Goal: Task Accomplishment & Management: Manage account settings

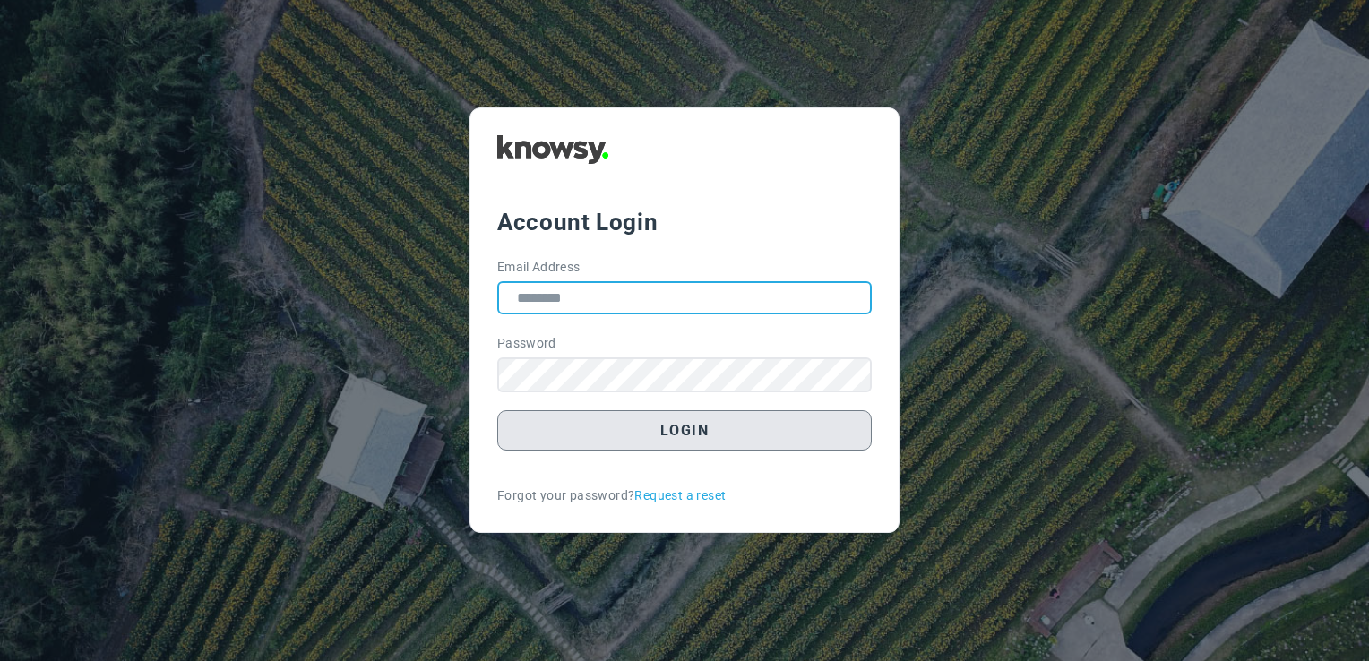
type input "**********"
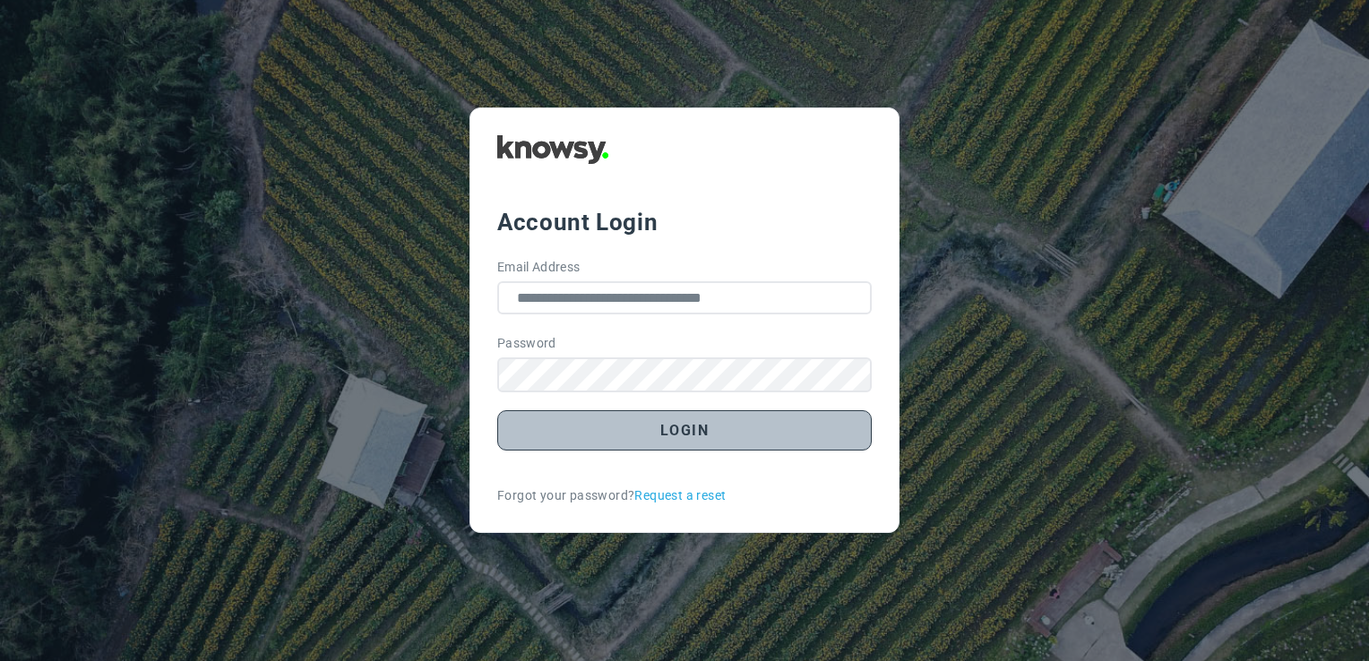
click at [672, 424] on button "Login" at bounding box center [684, 430] width 374 height 40
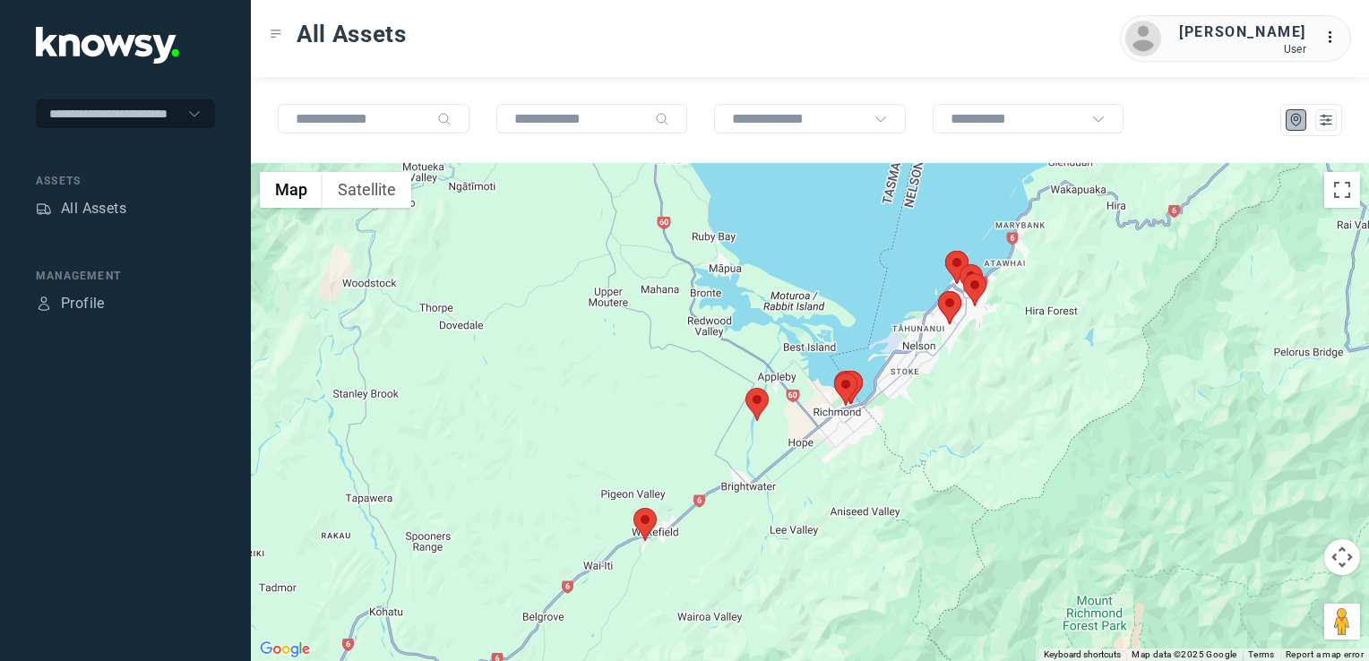
click at [652, 524] on img at bounding box center [644, 524] width 23 height 33
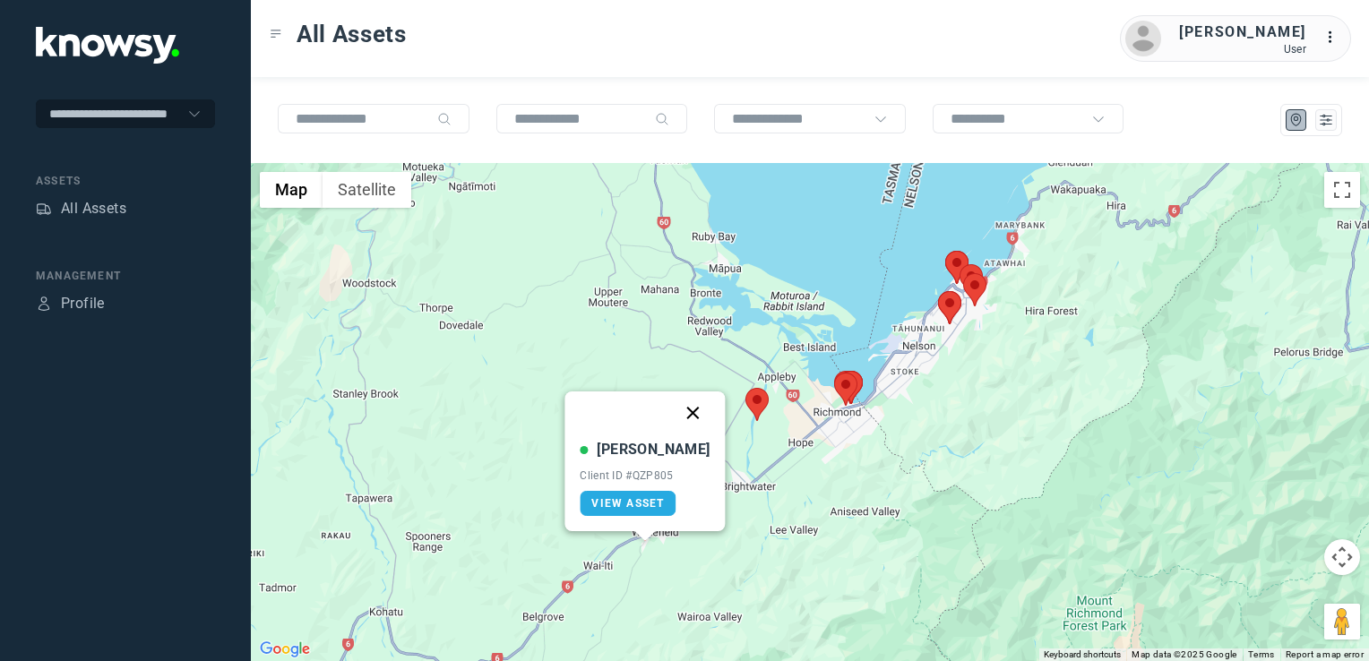
click at [673, 411] on button "Close" at bounding box center [693, 412] width 43 height 43
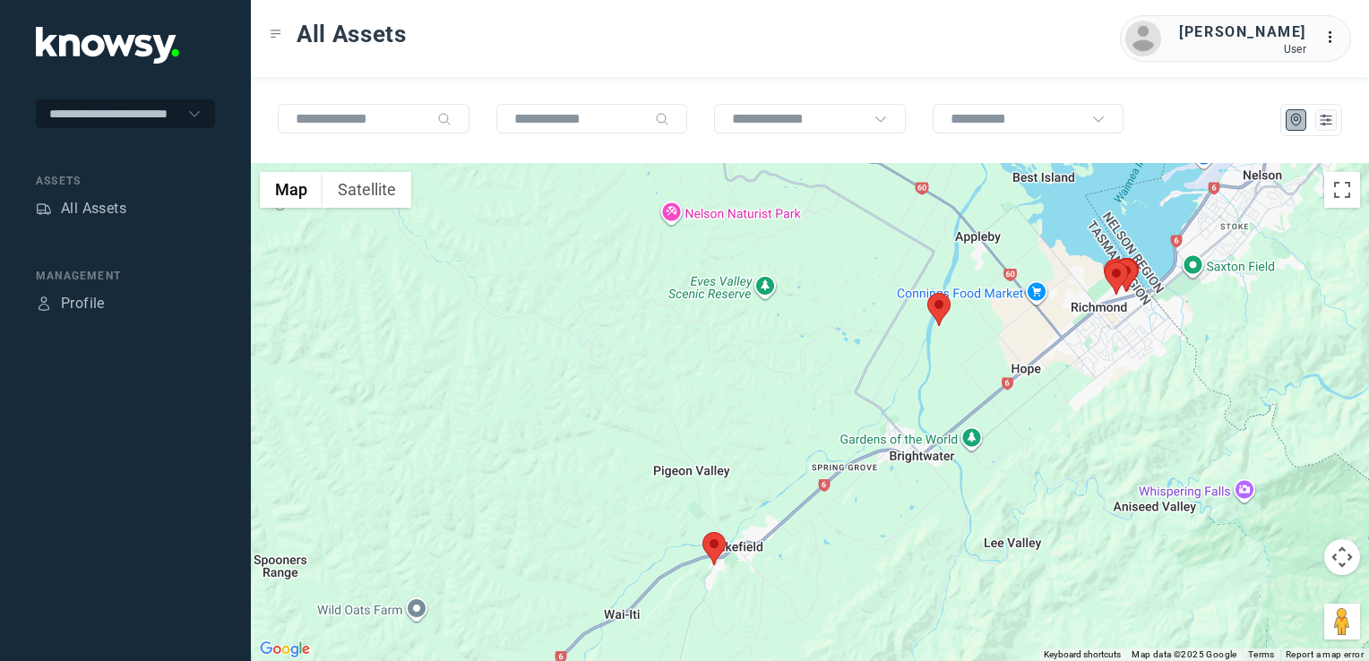
drag, startPoint x: 915, startPoint y: 477, endPoint x: 829, endPoint y: 553, distance: 114.9
click at [832, 550] on div "To navigate, press the arrow keys." at bounding box center [810, 412] width 1118 height 498
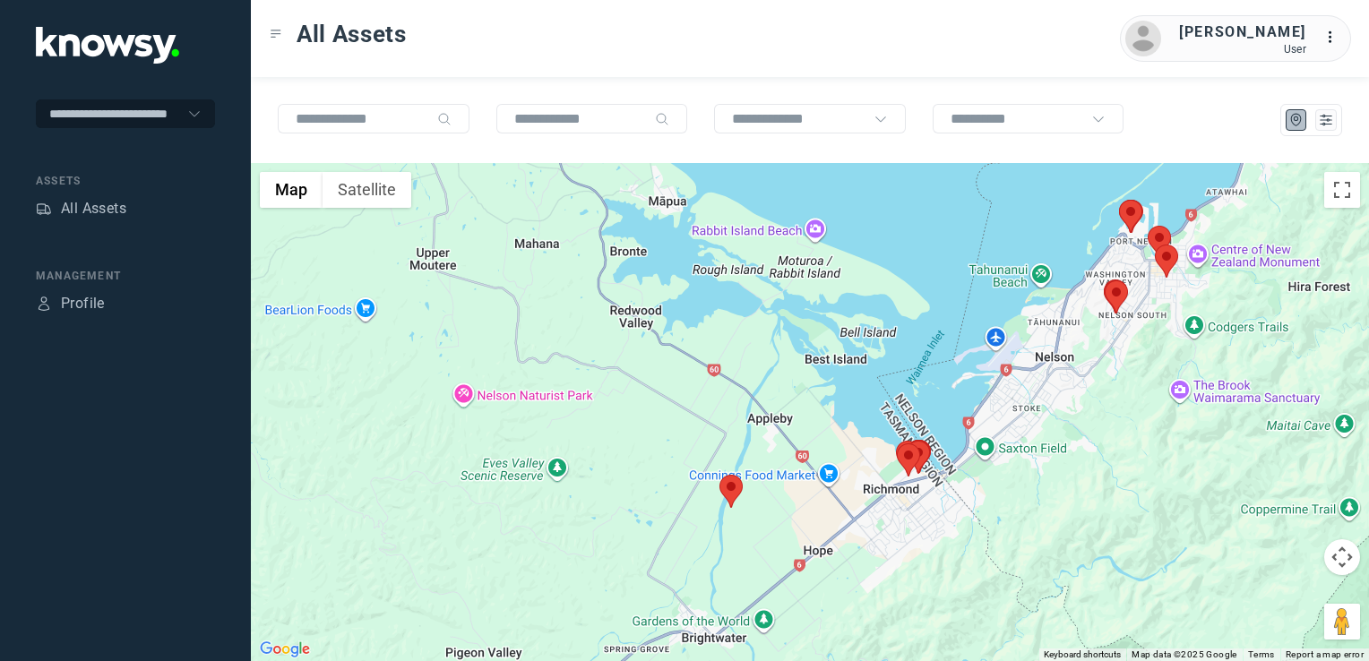
click at [840, 506] on div at bounding box center [810, 412] width 1118 height 498
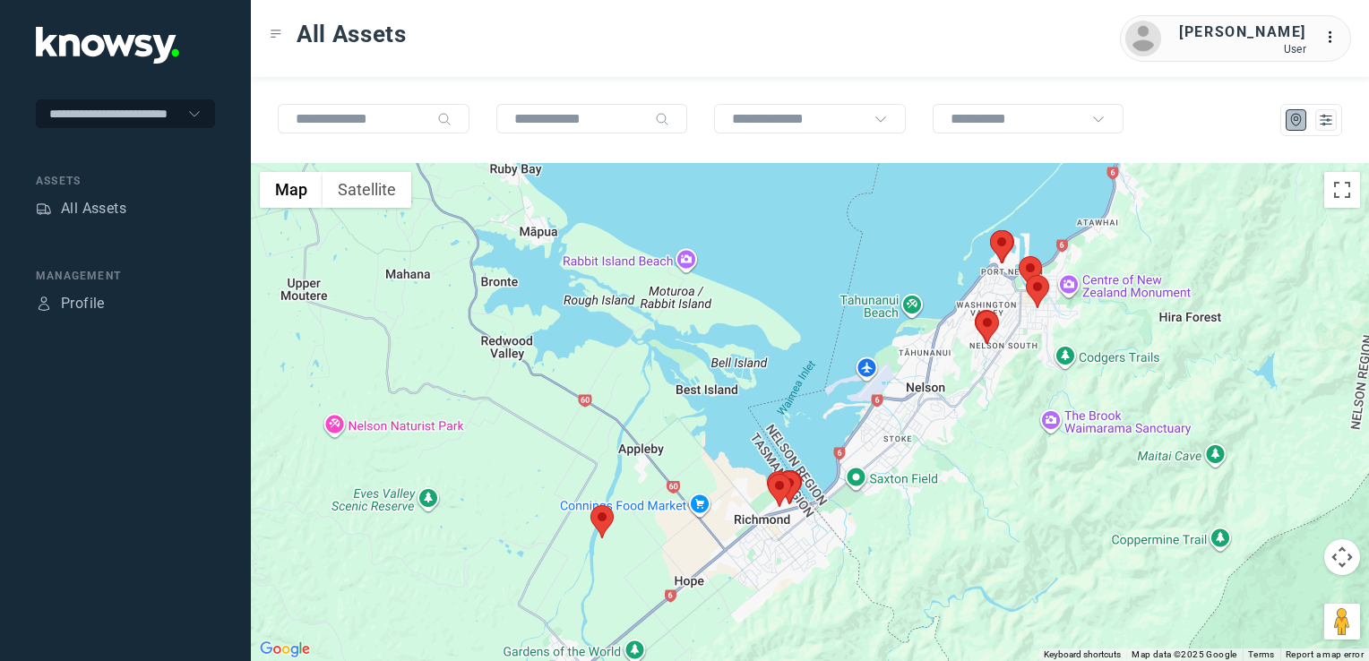
drag, startPoint x: 960, startPoint y: 421, endPoint x: 955, endPoint y: 430, distance: 10.4
click at [955, 428] on div at bounding box center [810, 412] width 1118 height 498
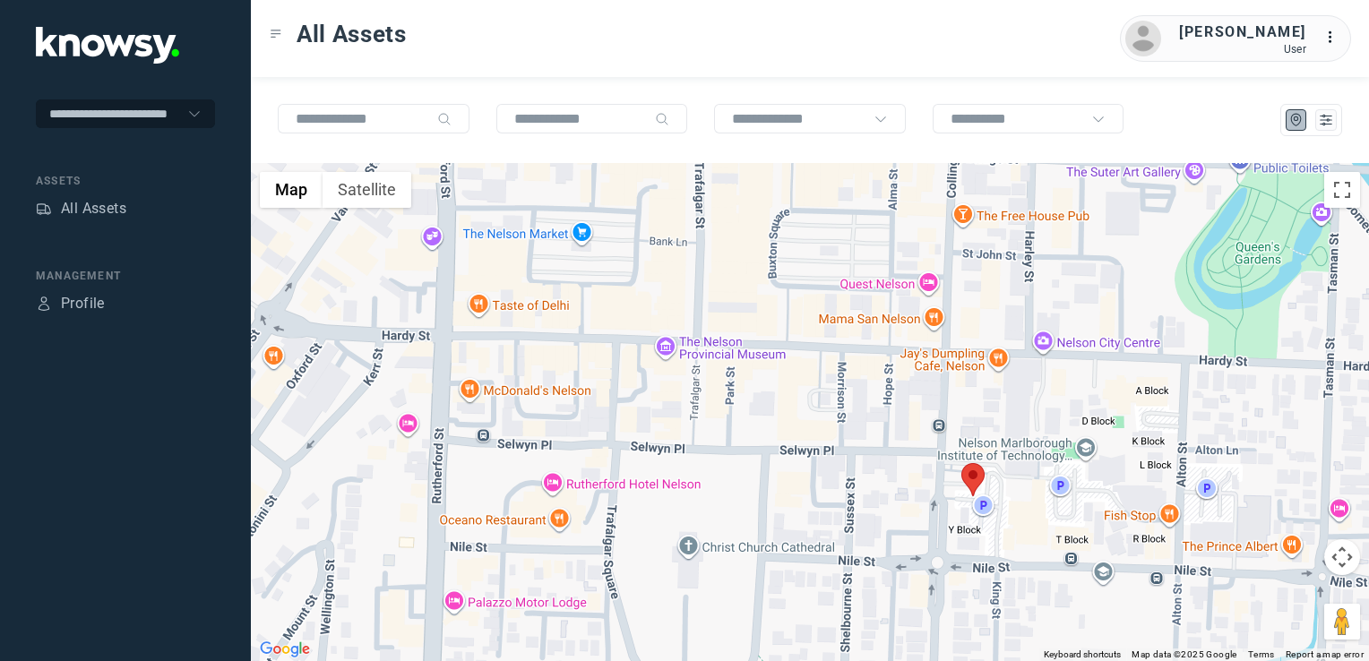
click at [974, 477] on img at bounding box center [972, 479] width 23 height 33
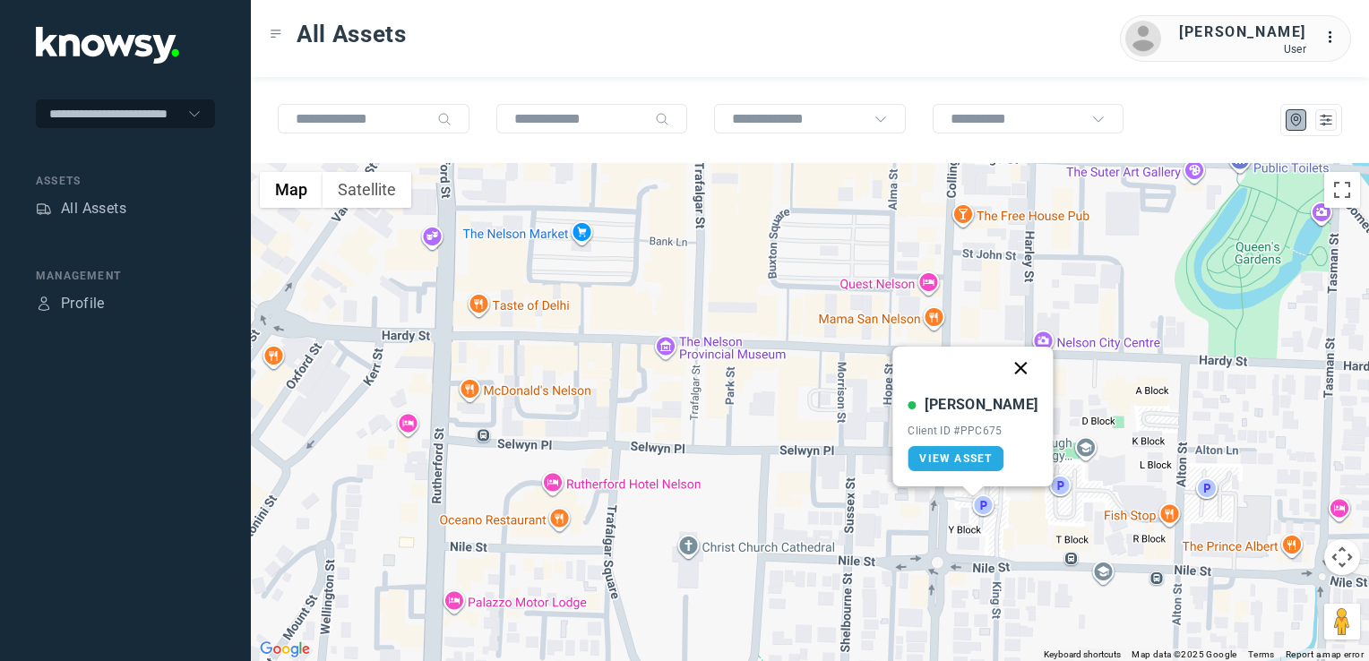
click at [1000, 367] on button "Close" at bounding box center [1021, 368] width 43 height 43
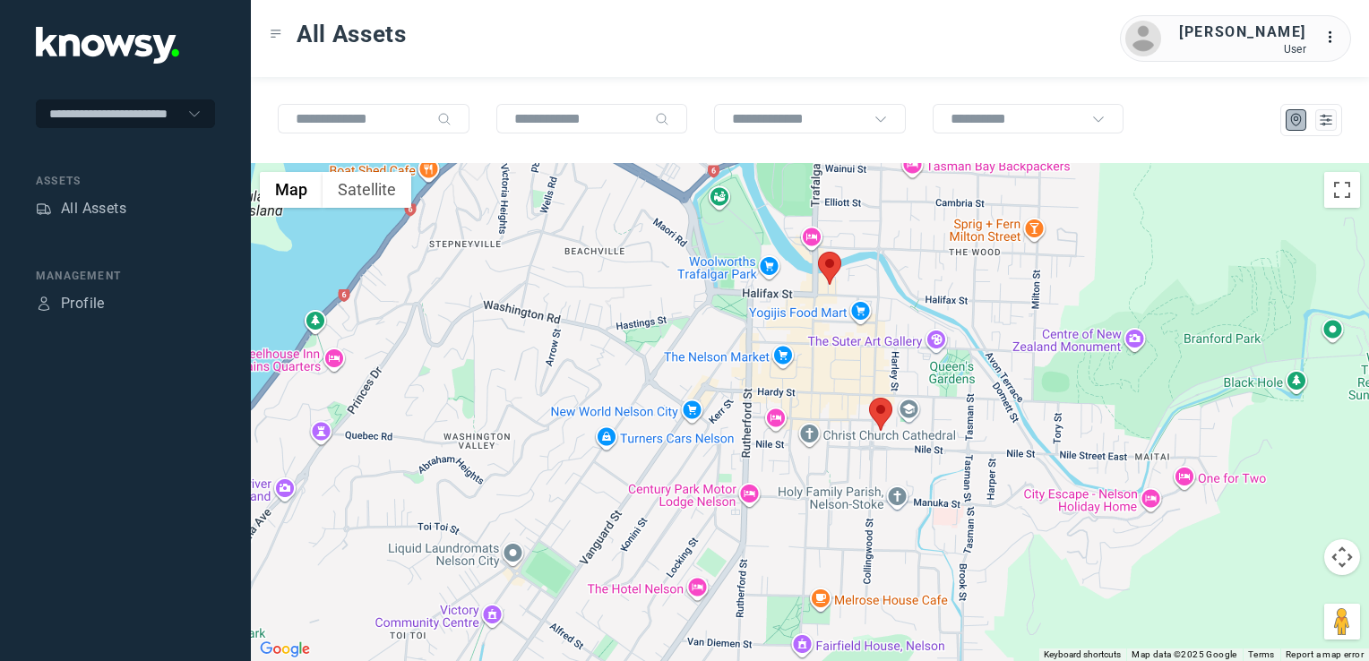
drag, startPoint x: 809, startPoint y: 321, endPoint x: 810, endPoint y: 388, distance: 67.2
click at [810, 388] on div "To navigate, press the arrow keys." at bounding box center [810, 412] width 1118 height 498
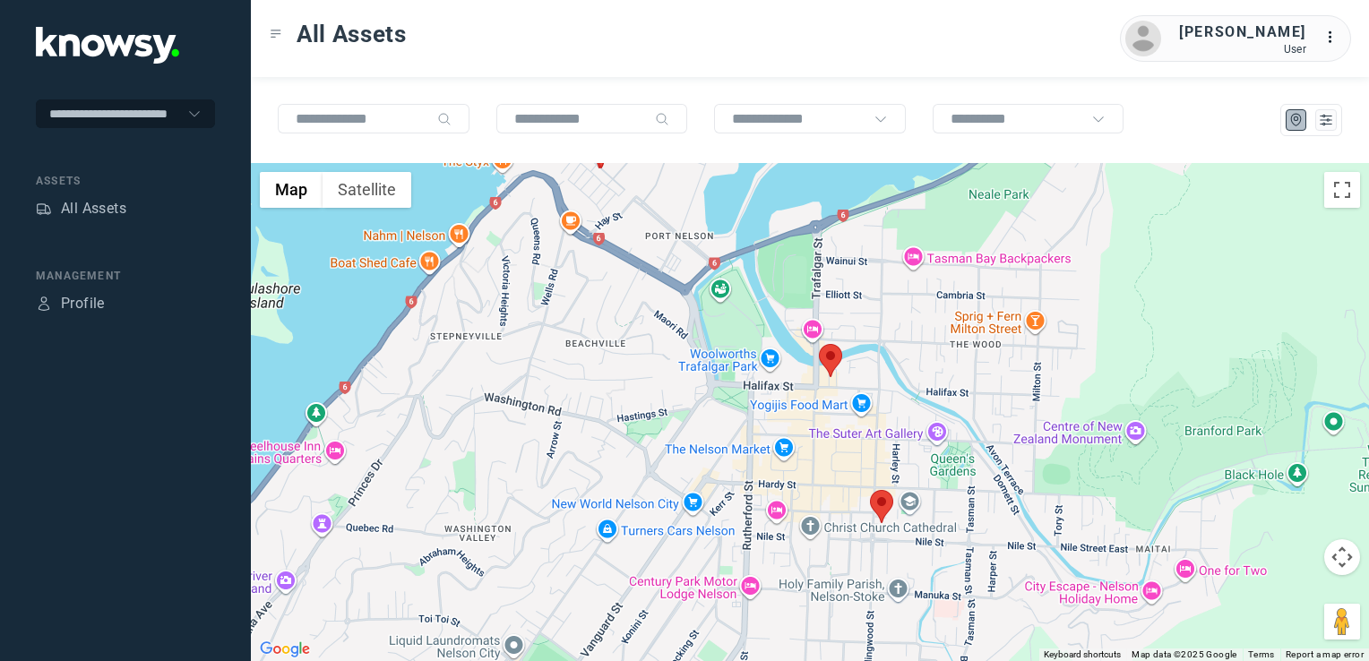
click at [833, 362] on img at bounding box center [830, 360] width 23 height 33
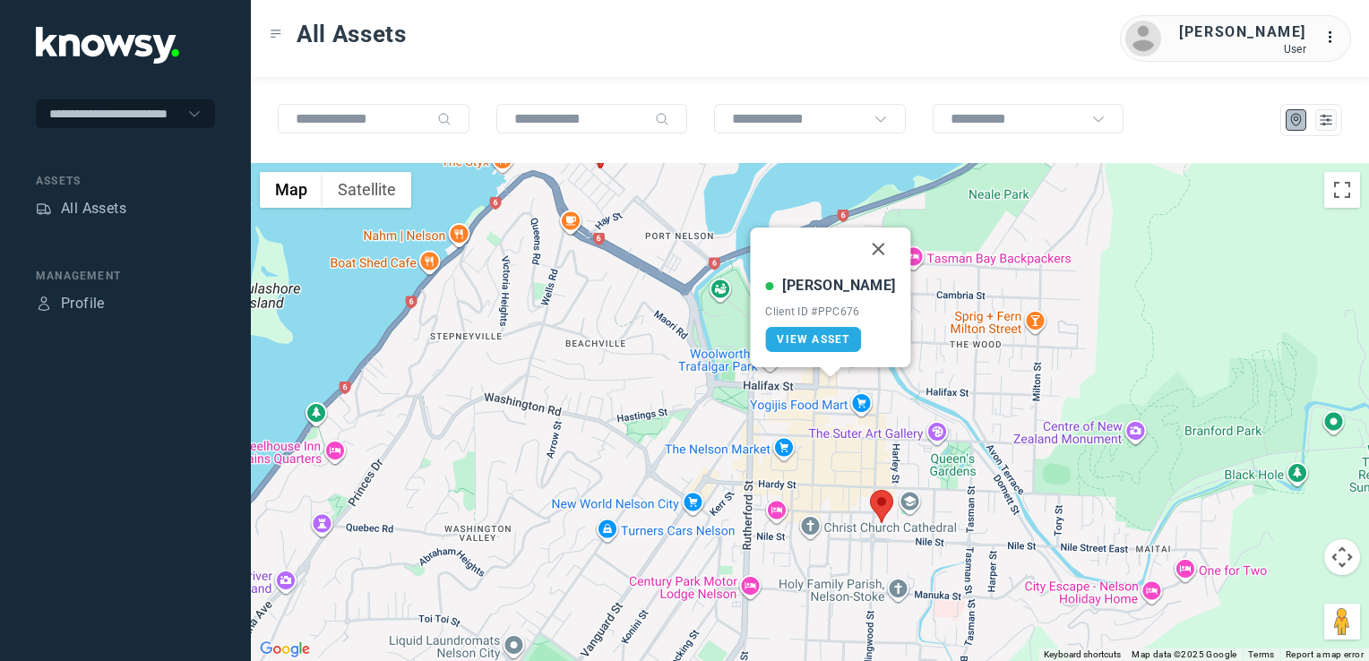
click at [860, 249] on button "Close" at bounding box center [878, 249] width 43 height 43
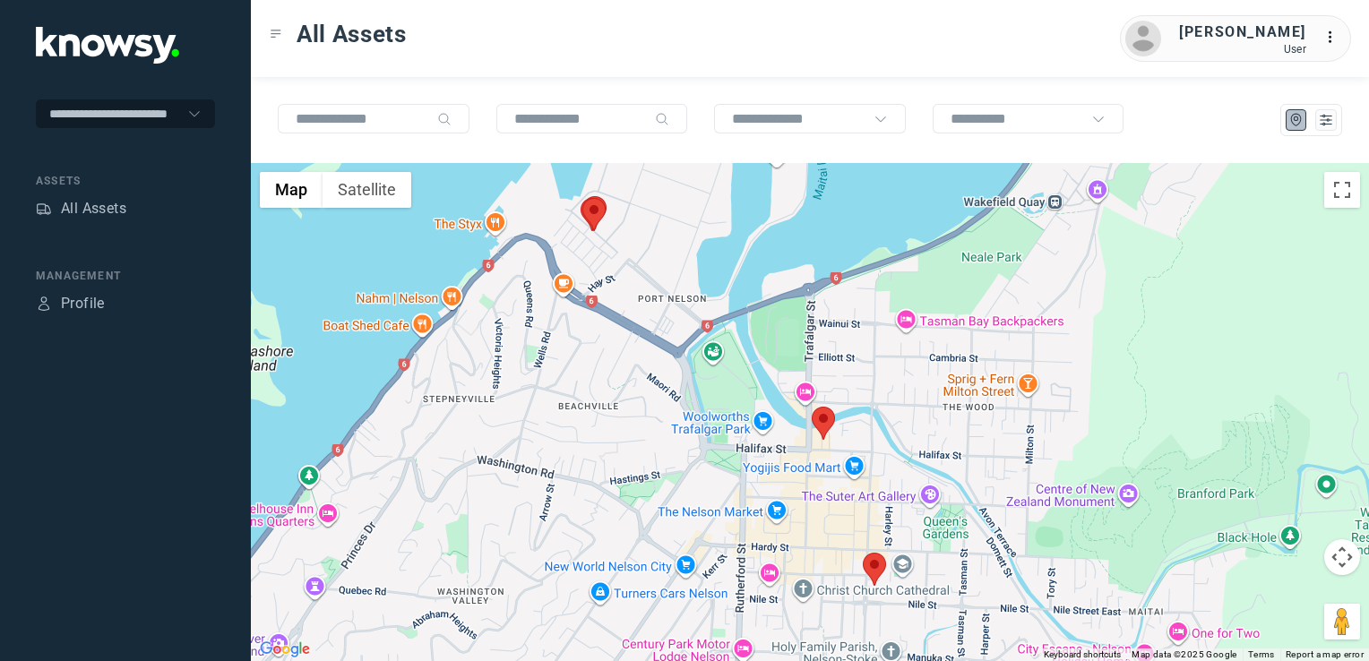
drag, startPoint x: 606, startPoint y: 561, endPoint x: 591, endPoint y: 472, distance: 90.0
click at [597, 499] on div "To navigate, press the arrow keys." at bounding box center [810, 412] width 1118 height 498
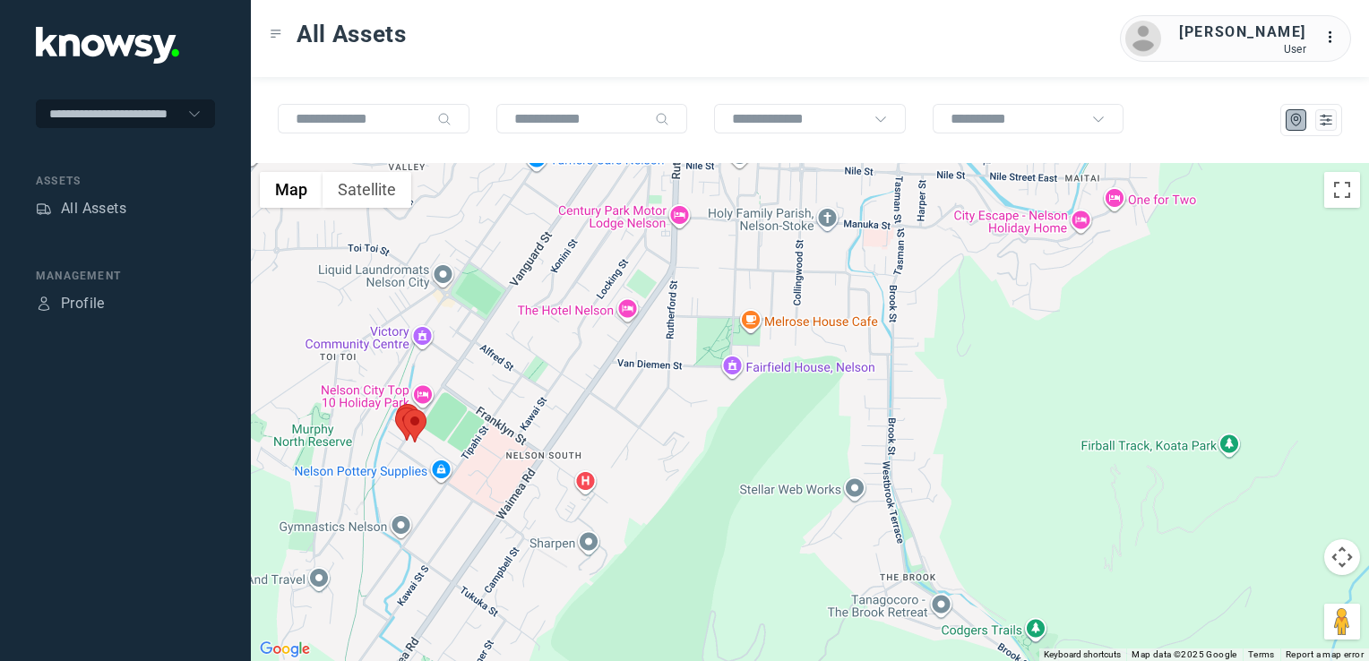
drag, startPoint x: 513, startPoint y: 503, endPoint x: 640, endPoint y: 643, distance: 189.0
click at [640, 643] on div at bounding box center [810, 412] width 1118 height 498
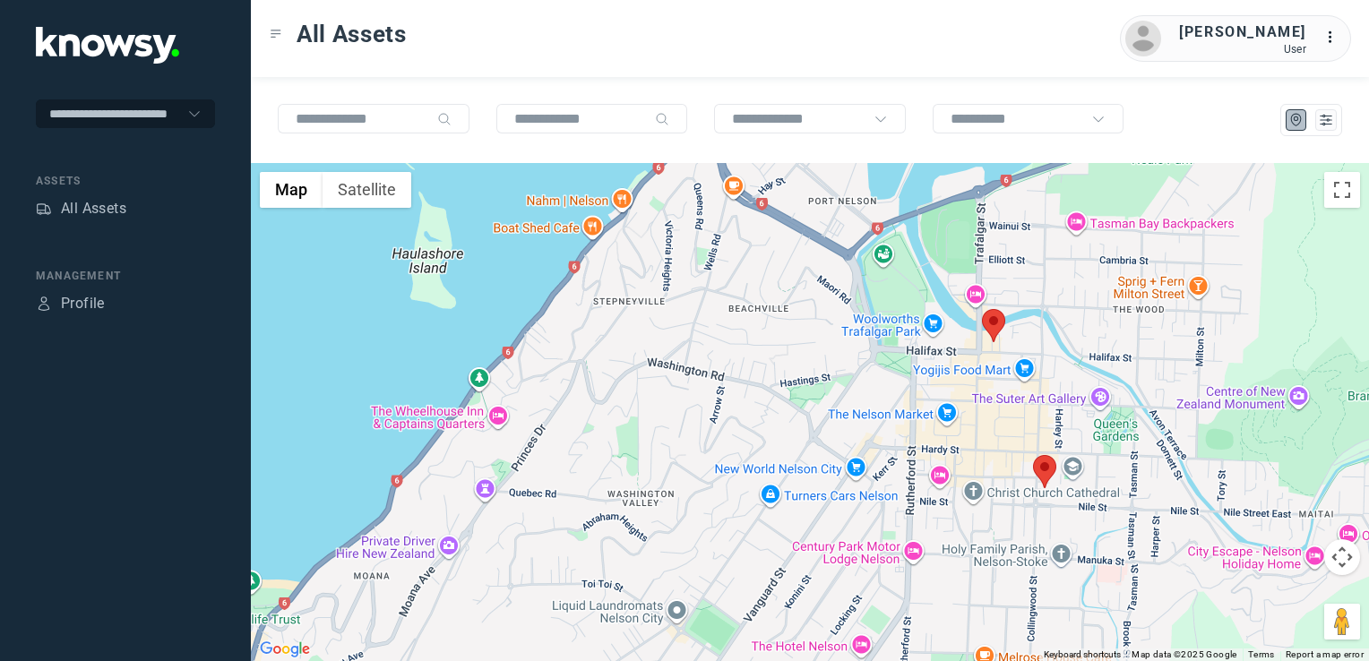
drag, startPoint x: 675, startPoint y: 419, endPoint x: 701, endPoint y: 581, distance: 164.2
click at [701, 581] on div at bounding box center [810, 412] width 1118 height 498
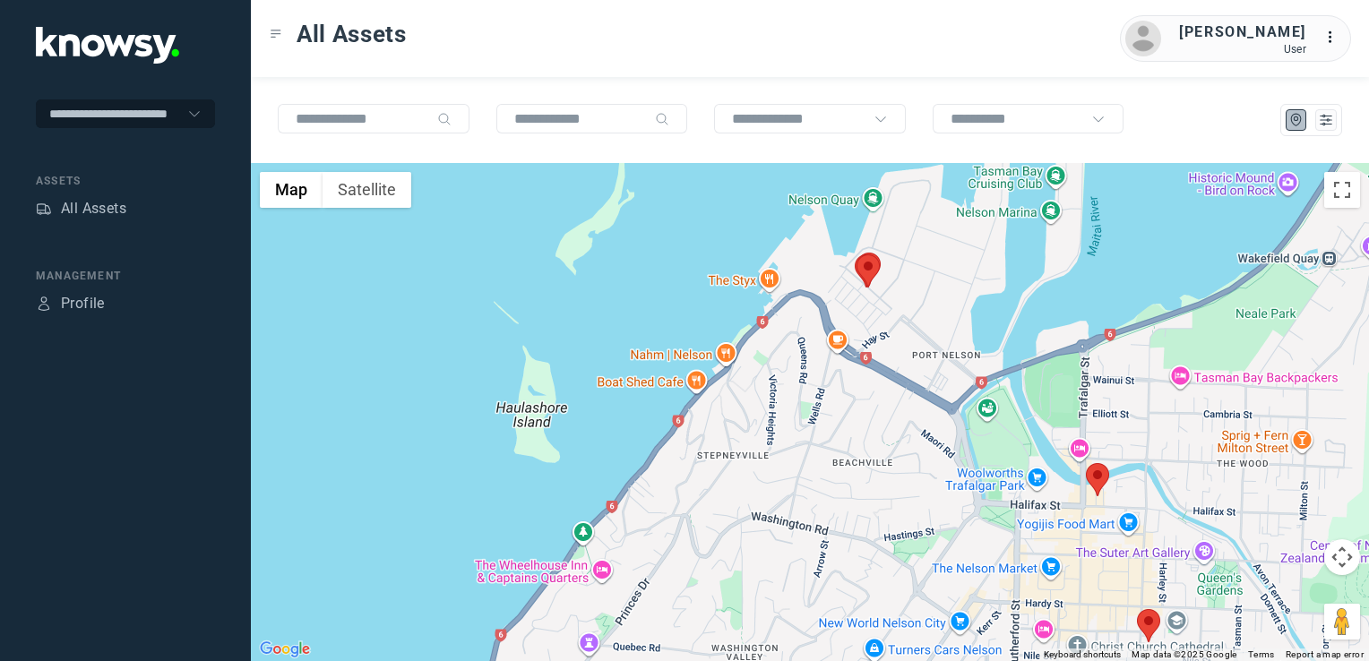
drag, startPoint x: 757, startPoint y: 467, endPoint x: 788, endPoint y: 426, distance: 51.1
click at [774, 446] on div at bounding box center [810, 412] width 1118 height 498
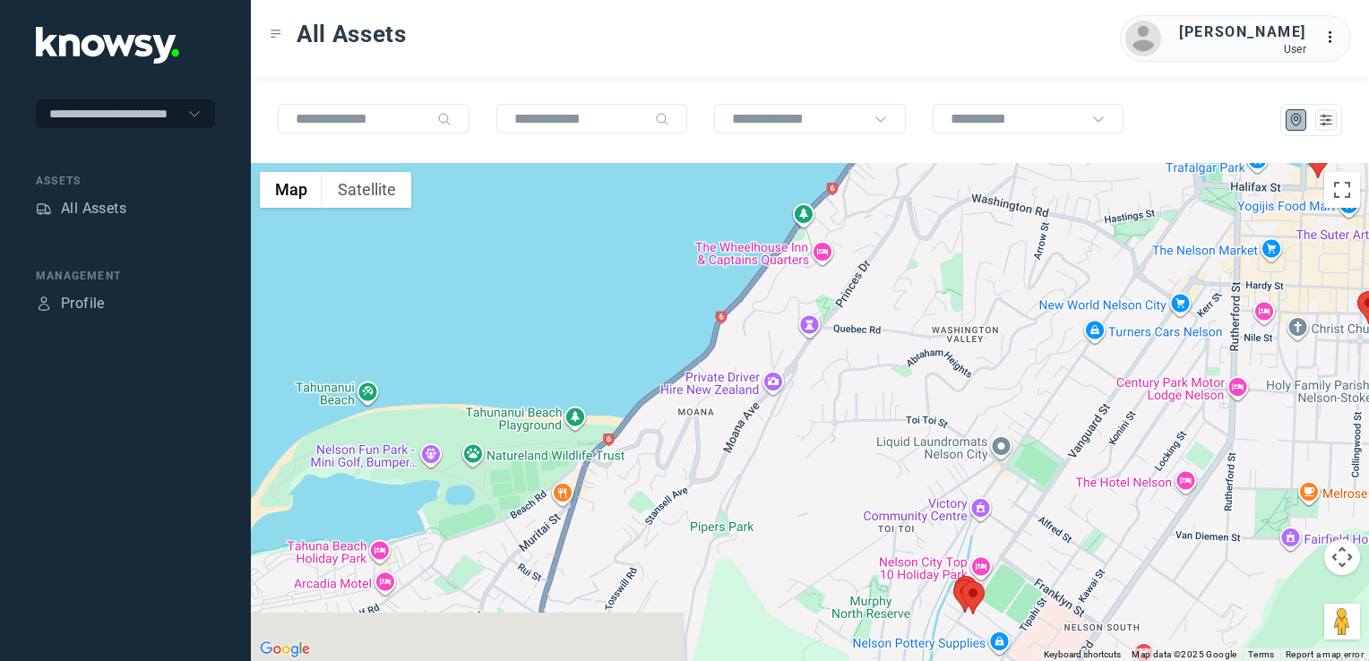
drag, startPoint x: 786, startPoint y: 472, endPoint x: 842, endPoint y: 422, distance: 75.5
click at [815, 440] on div at bounding box center [810, 412] width 1118 height 498
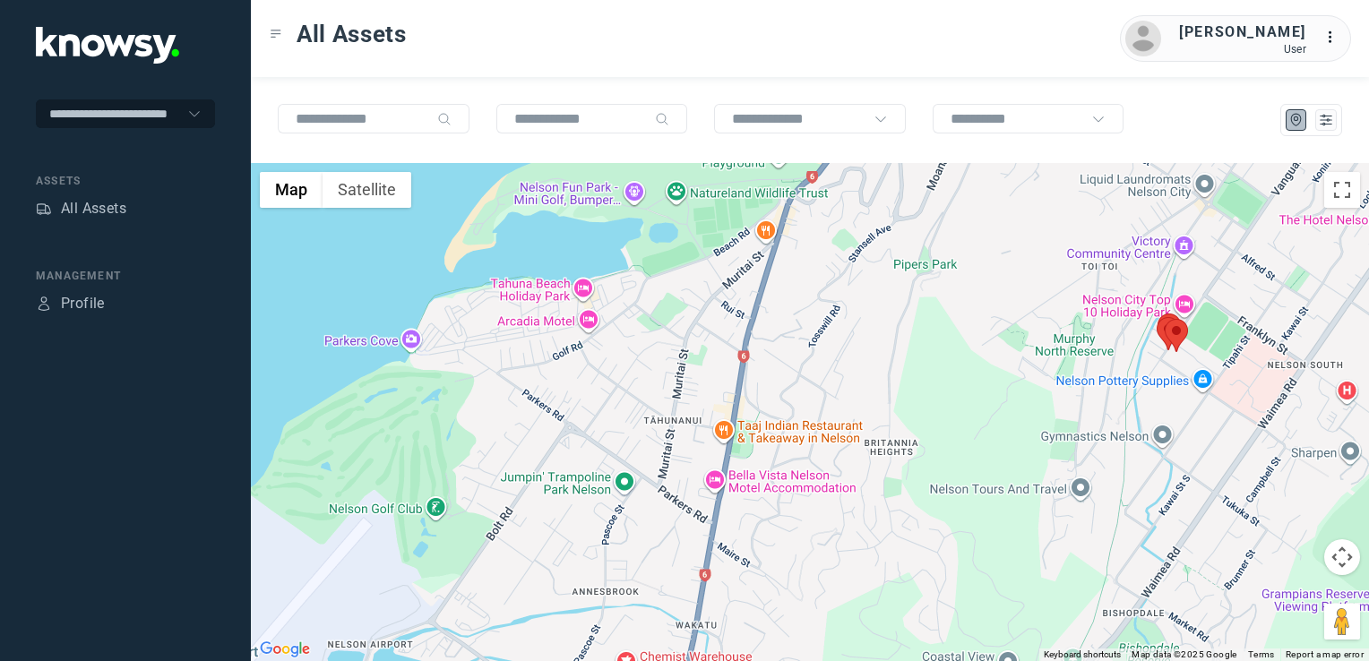
click at [827, 391] on div at bounding box center [810, 412] width 1118 height 498
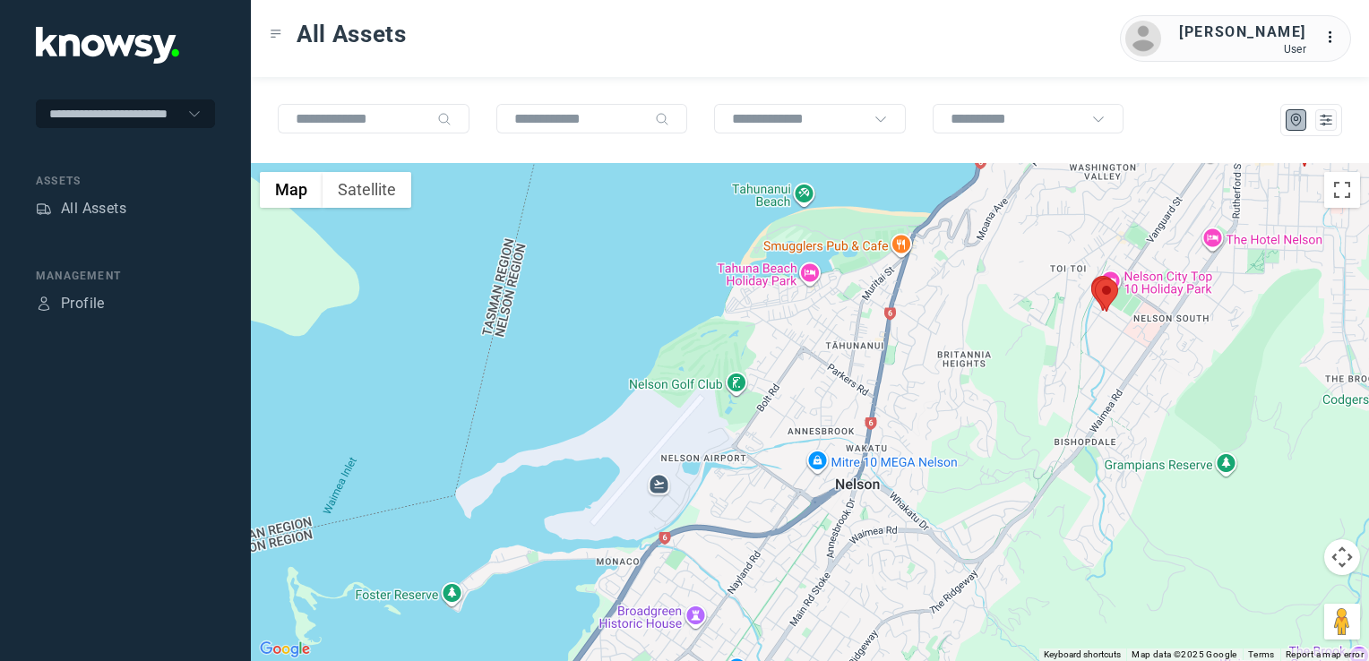
click at [795, 511] on div at bounding box center [810, 412] width 1118 height 498
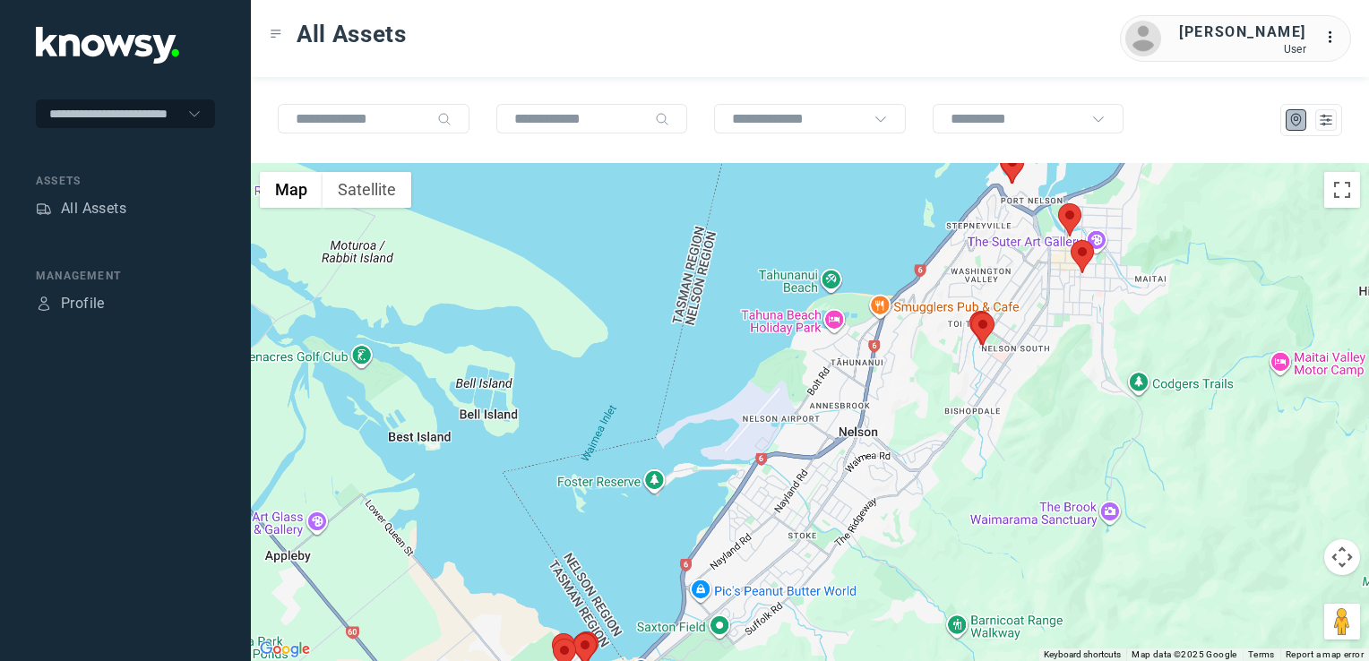
click at [792, 470] on div at bounding box center [810, 412] width 1118 height 498
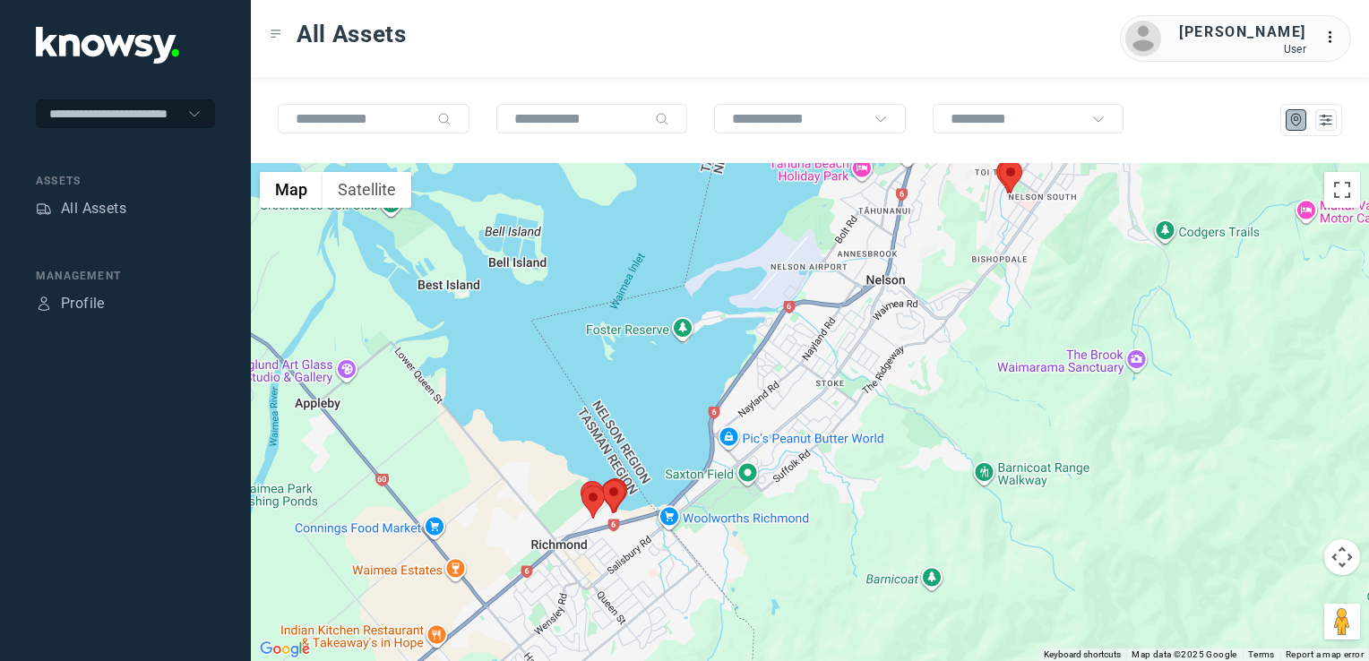
drag, startPoint x: 652, startPoint y: 542, endPoint x: 881, endPoint y: 487, distance: 235.7
click at [874, 493] on div at bounding box center [810, 412] width 1118 height 498
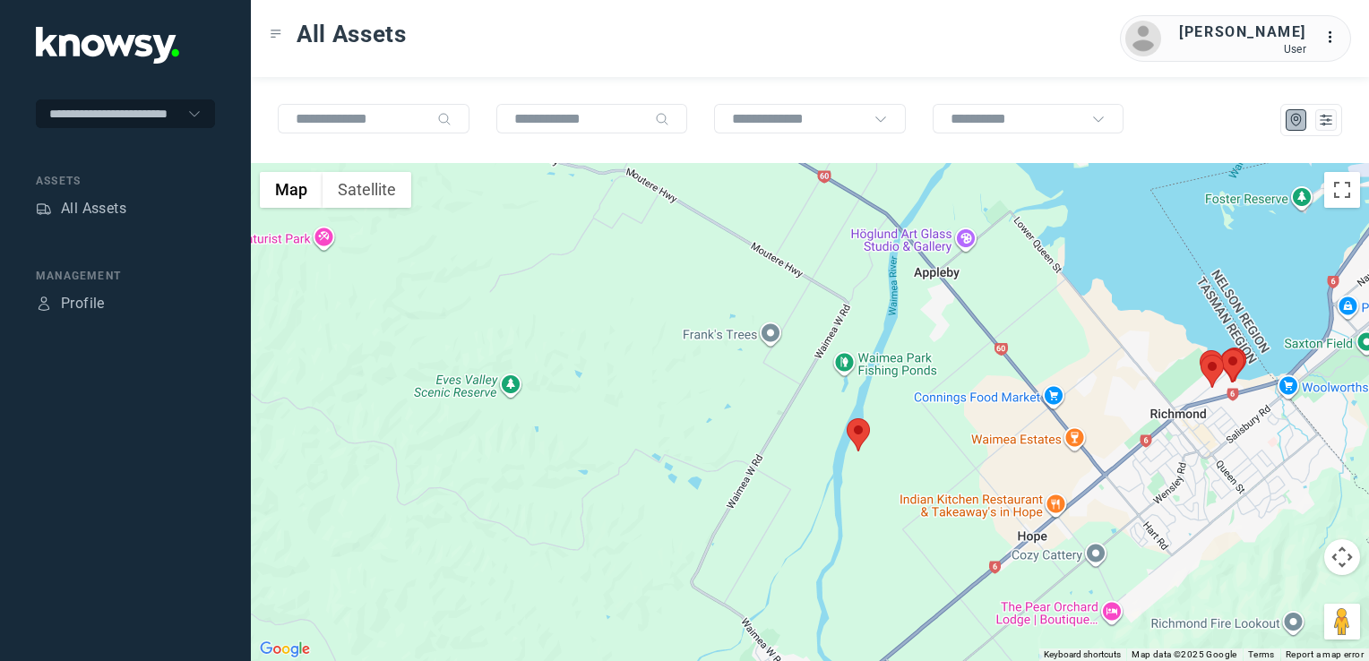
click at [826, 522] on div at bounding box center [810, 412] width 1118 height 498
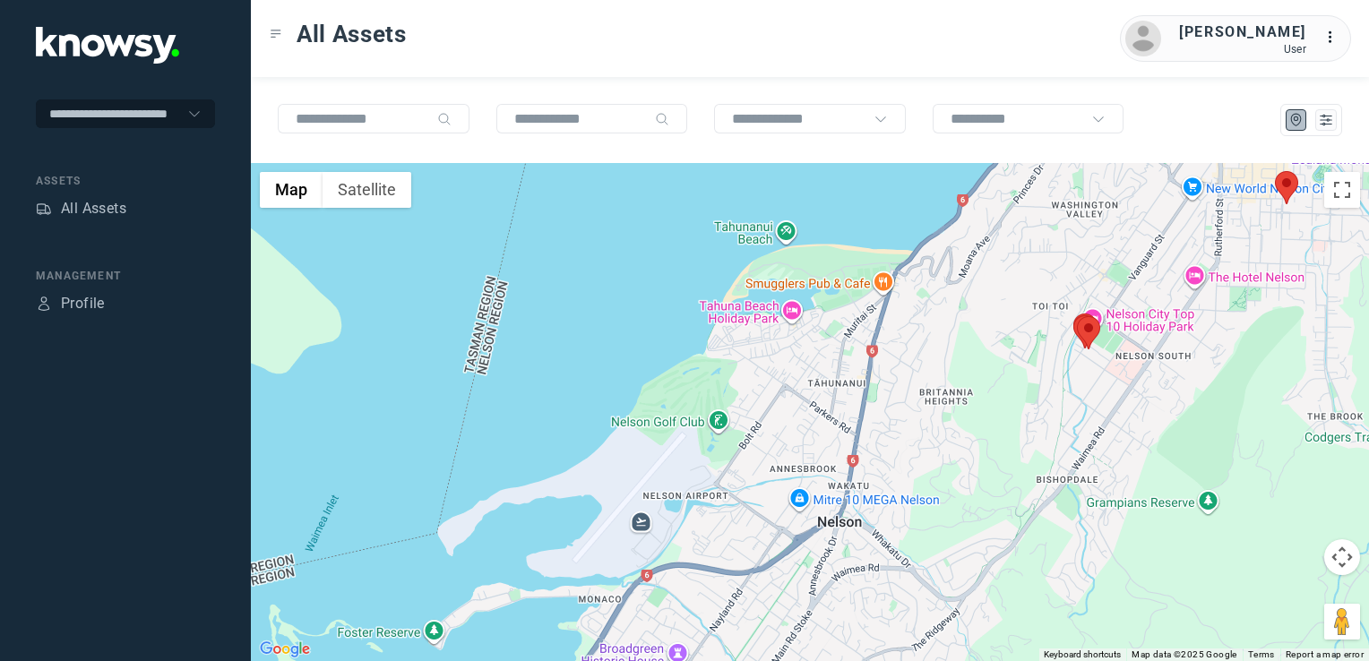
drag, startPoint x: 1027, startPoint y: 228, endPoint x: 958, endPoint y: 365, distance: 153.0
click at [958, 365] on div at bounding box center [810, 412] width 1118 height 498
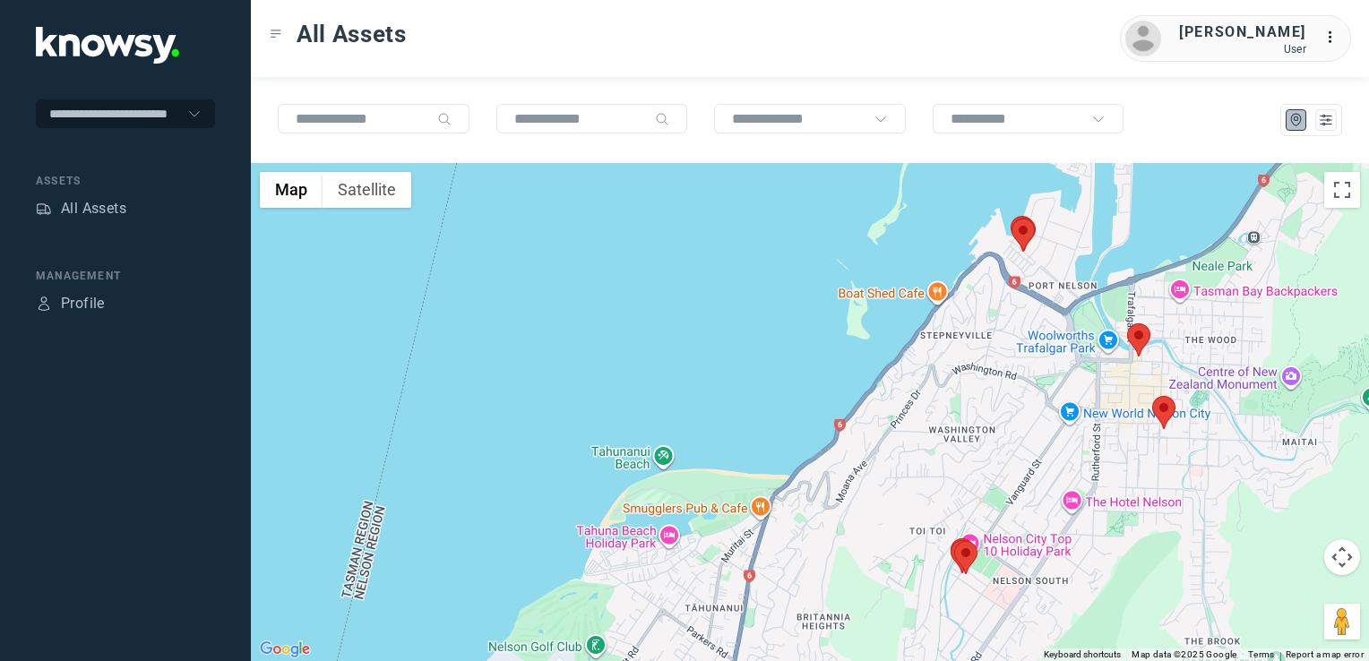
click at [953, 325] on div at bounding box center [810, 412] width 1118 height 498
drag, startPoint x: 957, startPoint y: 323, endPoint x: 1115, endPoint y: 201, distance: 200.5
click at [1102, 211] on div at bounding box center [810, 412] width 1118 height 498
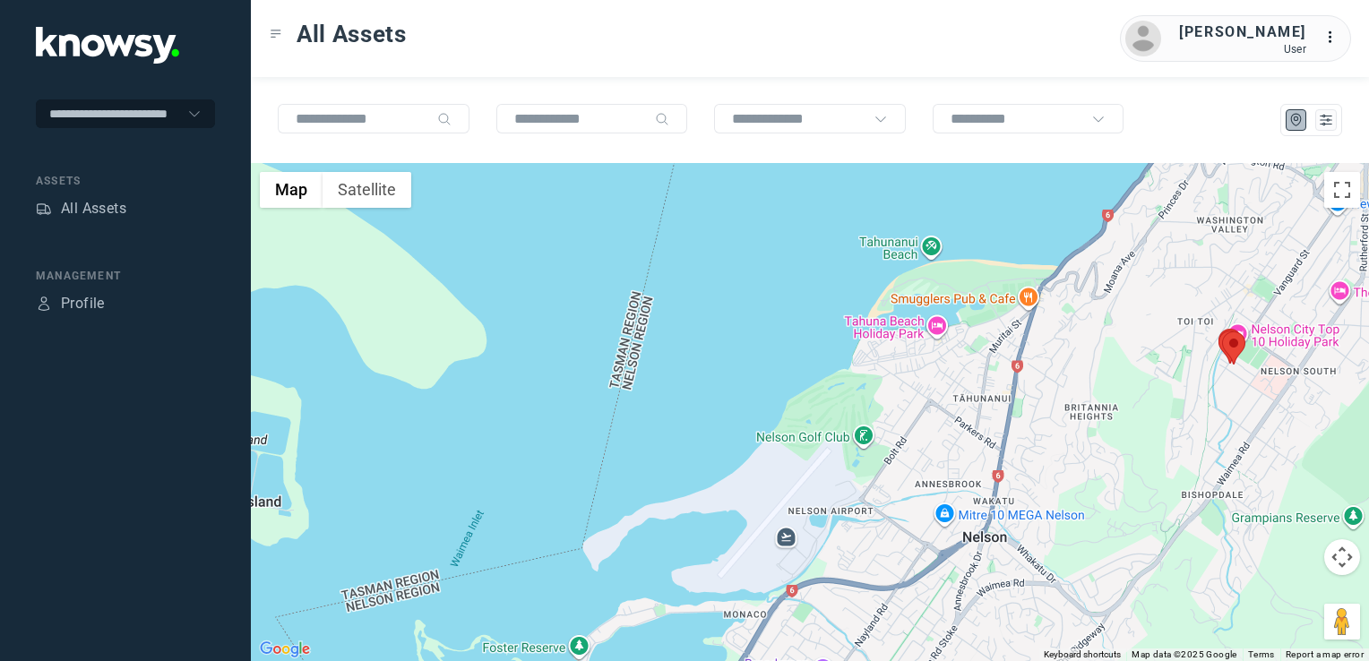
drag, startPoint x: 1017, startPoint y: 334, endPoint x: 1071, endPoint y: 301, distance: 63.9
click at [1031, 322] on div at bounding box center [810, 412] width 1118 height 498
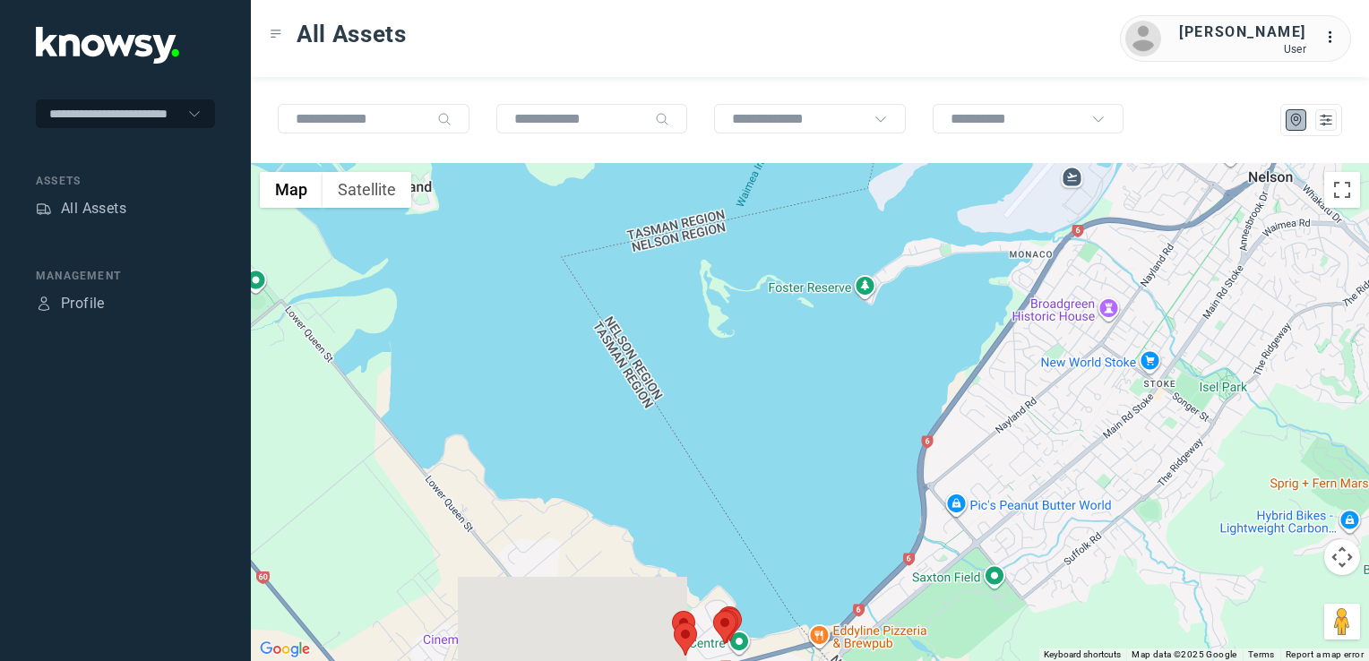
drag, startPoint x: 997, startPoint y: 360, endPoint x: 1006, endPoint y: 314, distance: 47.4
click at [1006, 317] on div at bounding box center [810, 412] width 1118 height 498
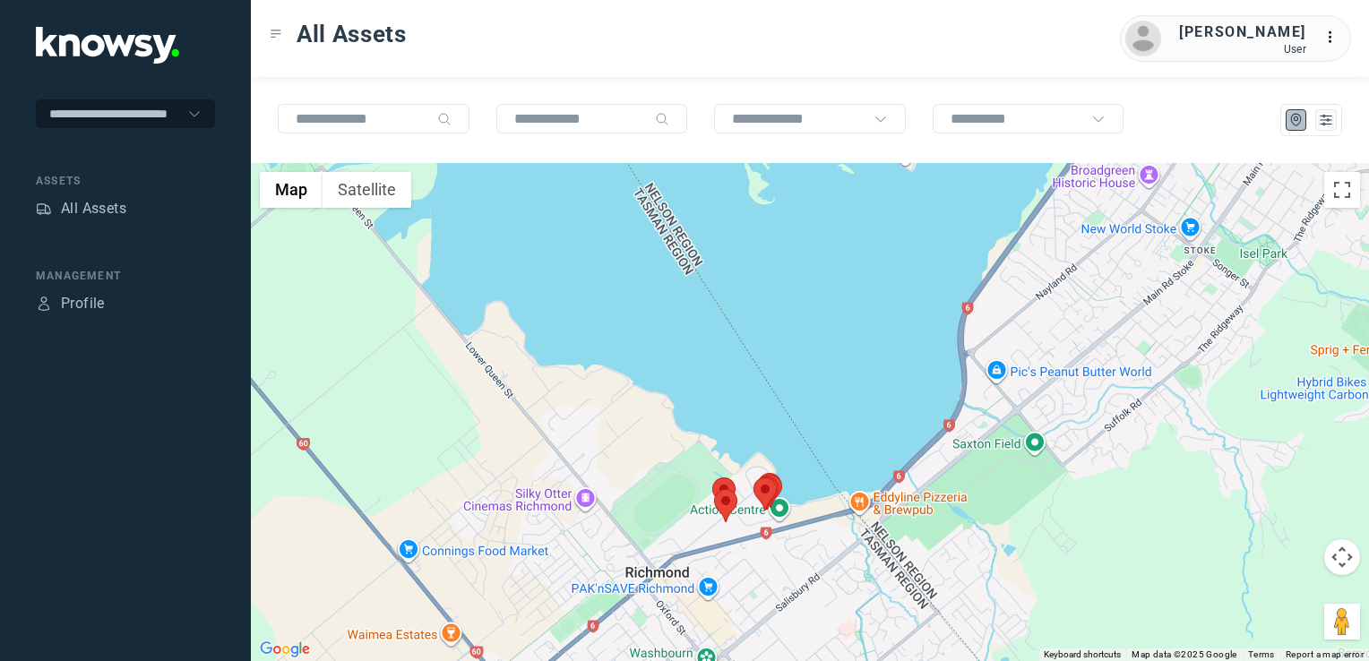
drag, startPoint x: 975, startPoint y: 338, endPoint x: 1027, endPoint y: 249, distance: 102.8
click at [1020, 254] on div at bounding box center [810, 412] width 1118 height 498
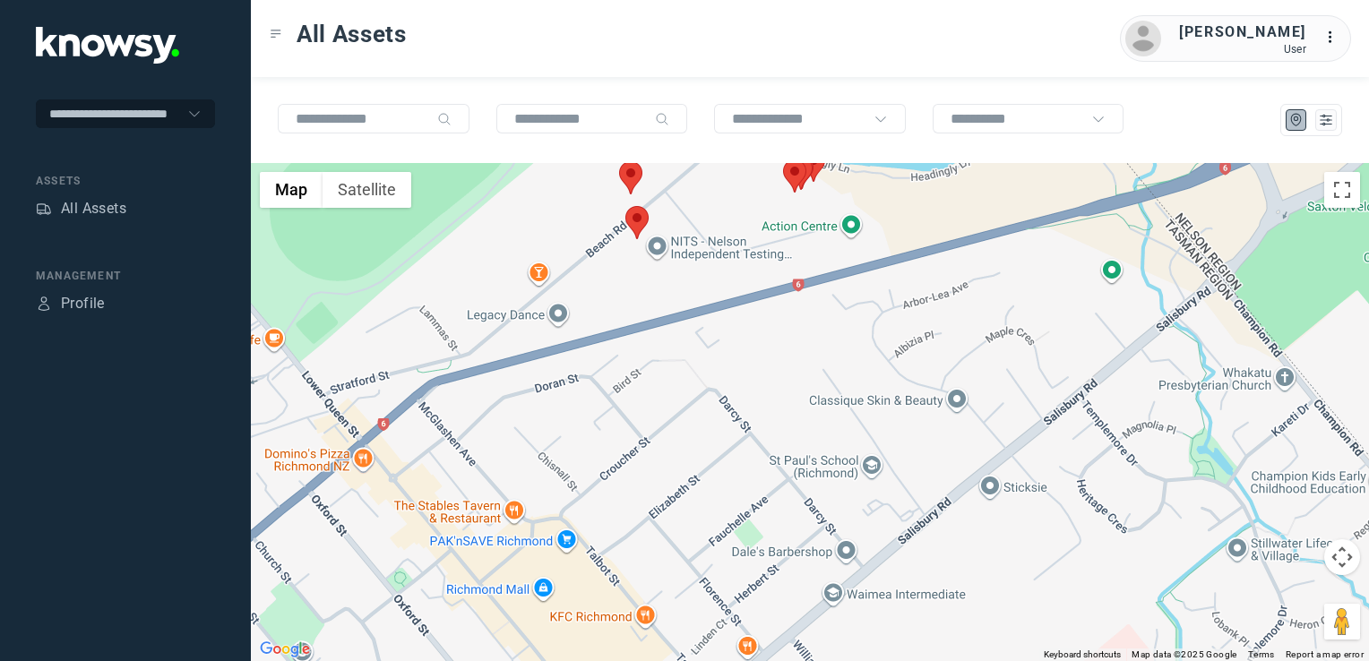
drag, startPoint x: 836, startPoint y: 246, endPoint x: 847, endPoint y: 331, distance: 84.9
click at [846, 331] on div at bounding box center [810, 412] width 1118 height 498
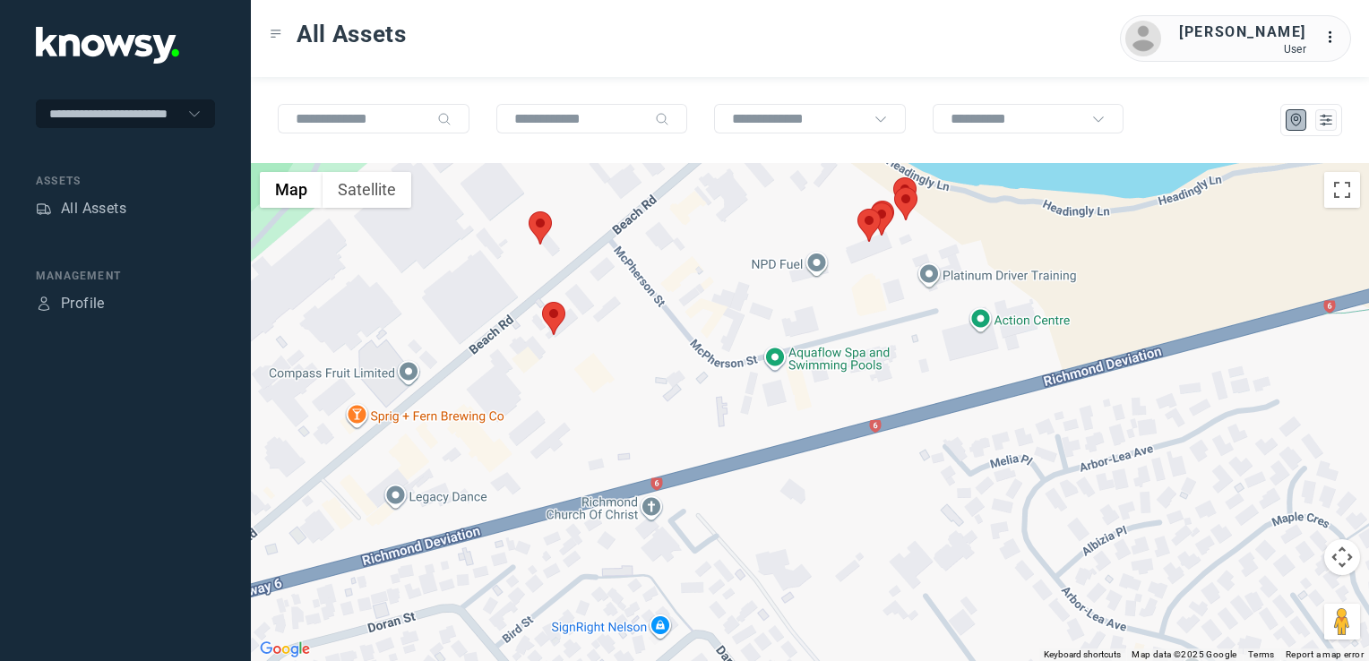
click at [553, 318] on img at bounding box center [553, 318] width 23 height 33
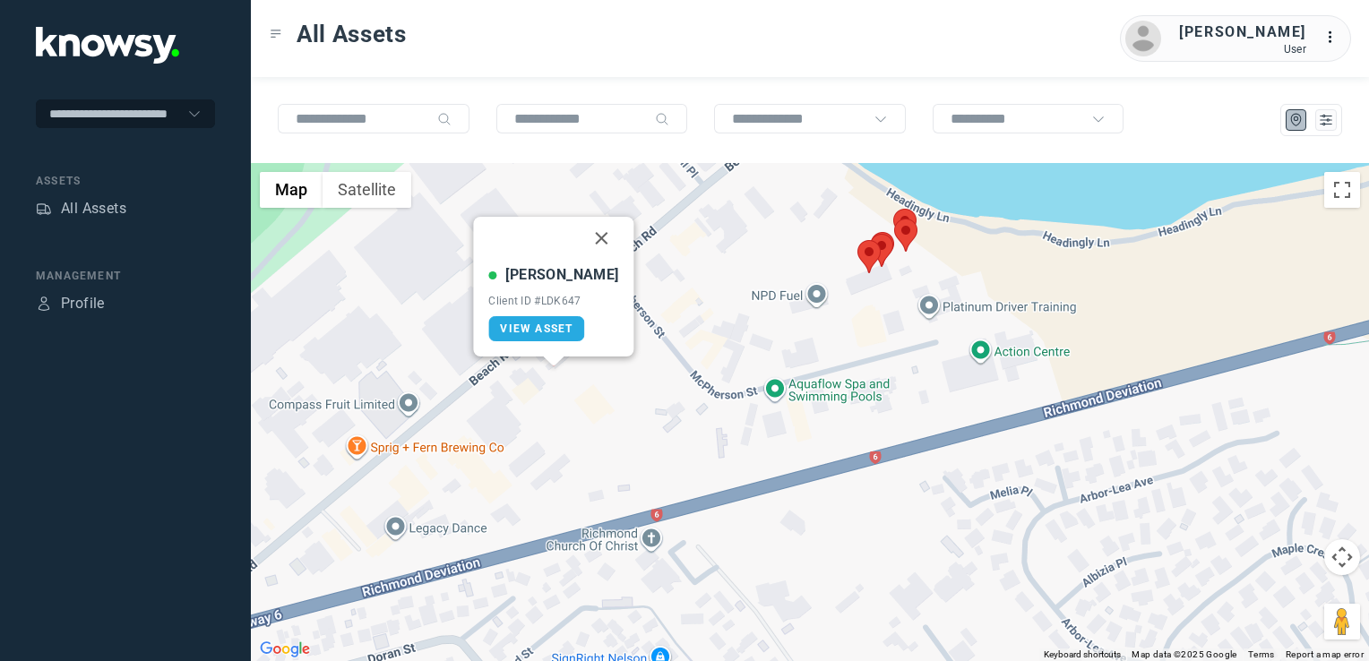
click at [580, 240] on button "Close" at bounding box center [601, 238] width 43 height 43
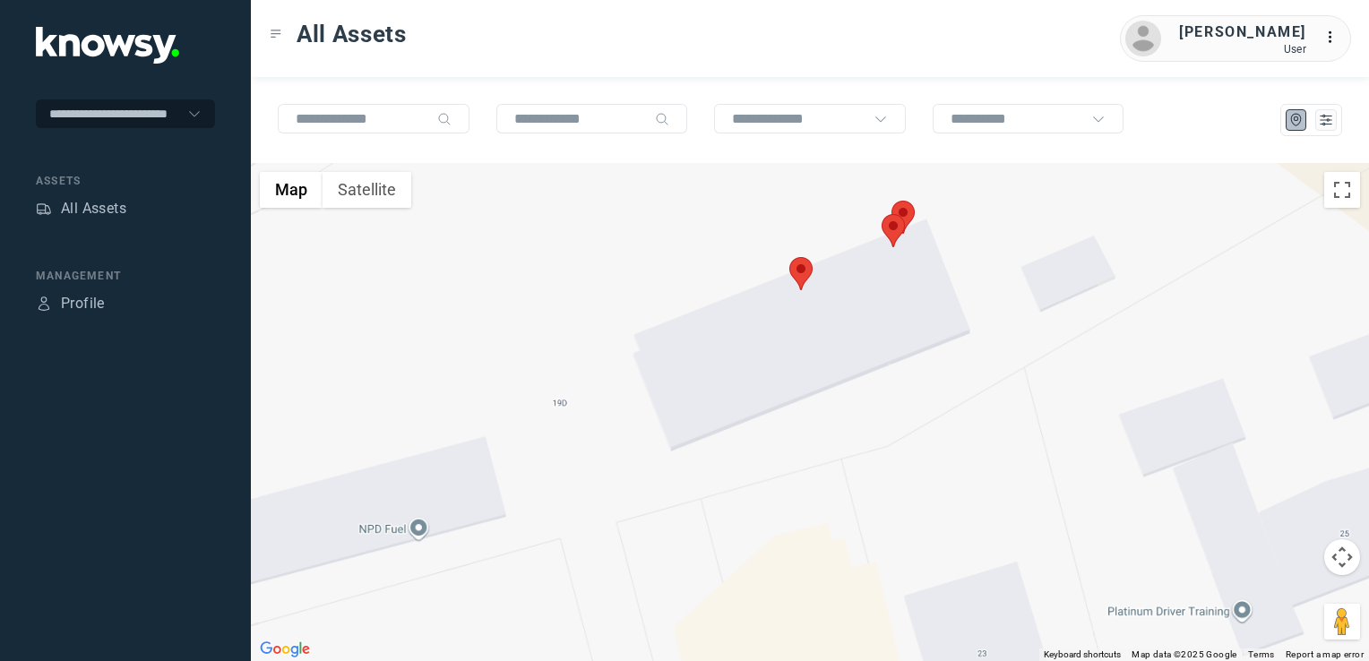
drag, startPoint x: 993, startPoint y: 283, endPoint x: 928, endPoint y: 325, distance: 77.0
click at [932, 325] on div "To navigate, press the arrow keys." at bounding box center [810, 412] width 1118 height 498
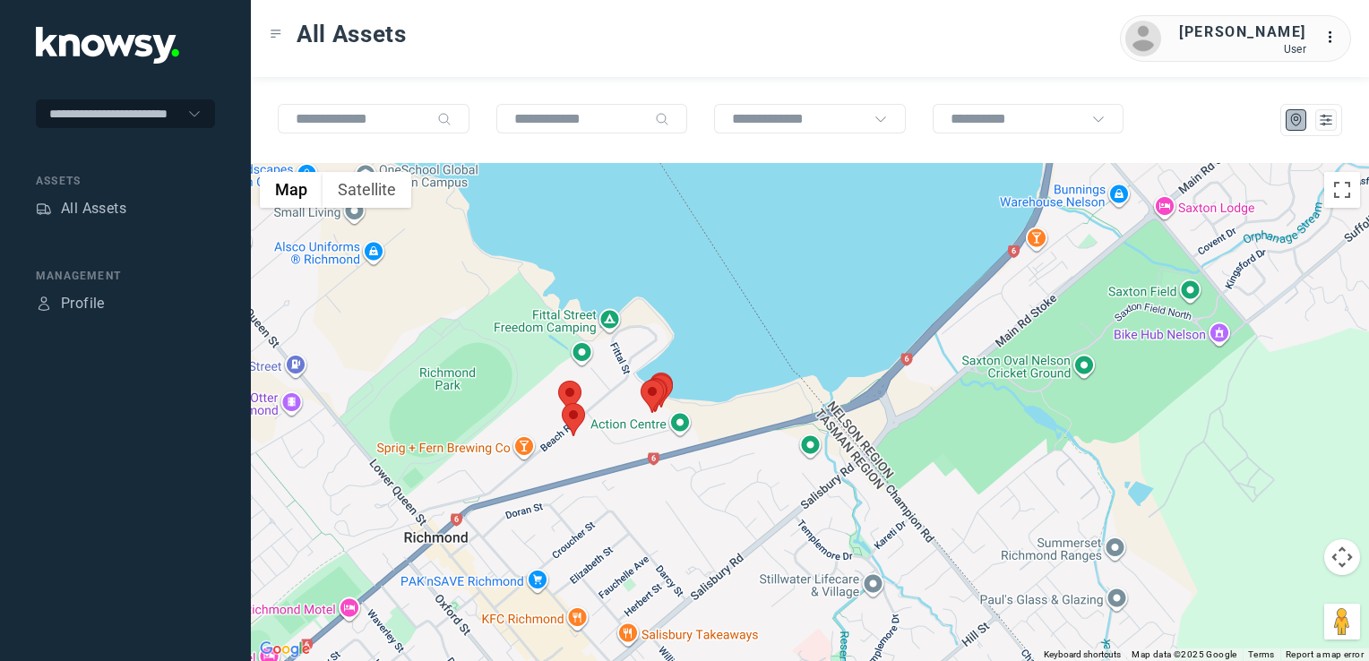
drag, startPoint x: 581, startPoint y: 466, endPoint x: 733, endPoint y: 360, distance: 184.6
click at [725, 360] on div at bounding box center [810, 412] width 1118 height 498
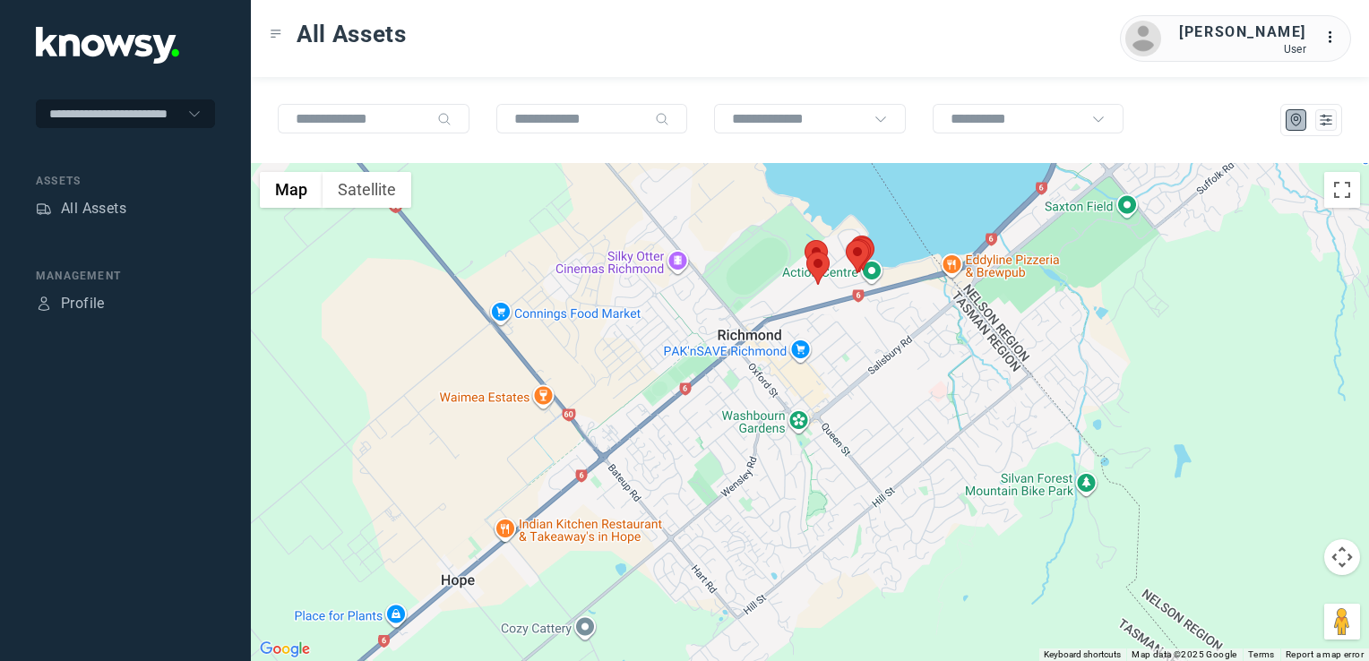
click at [755, 297] on div at bounding box center [810, 412] width 1118 height 498
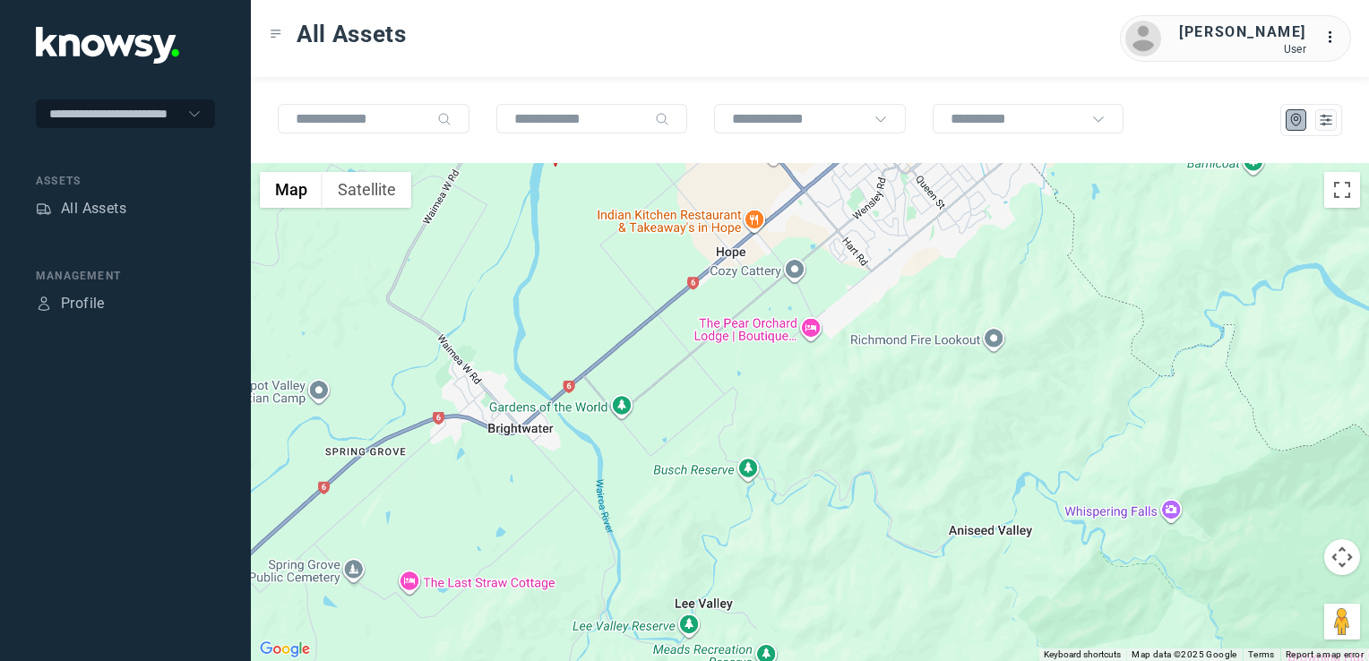
click at [773, 302] on div at bounding box center [810, 412] width 1118 height 498
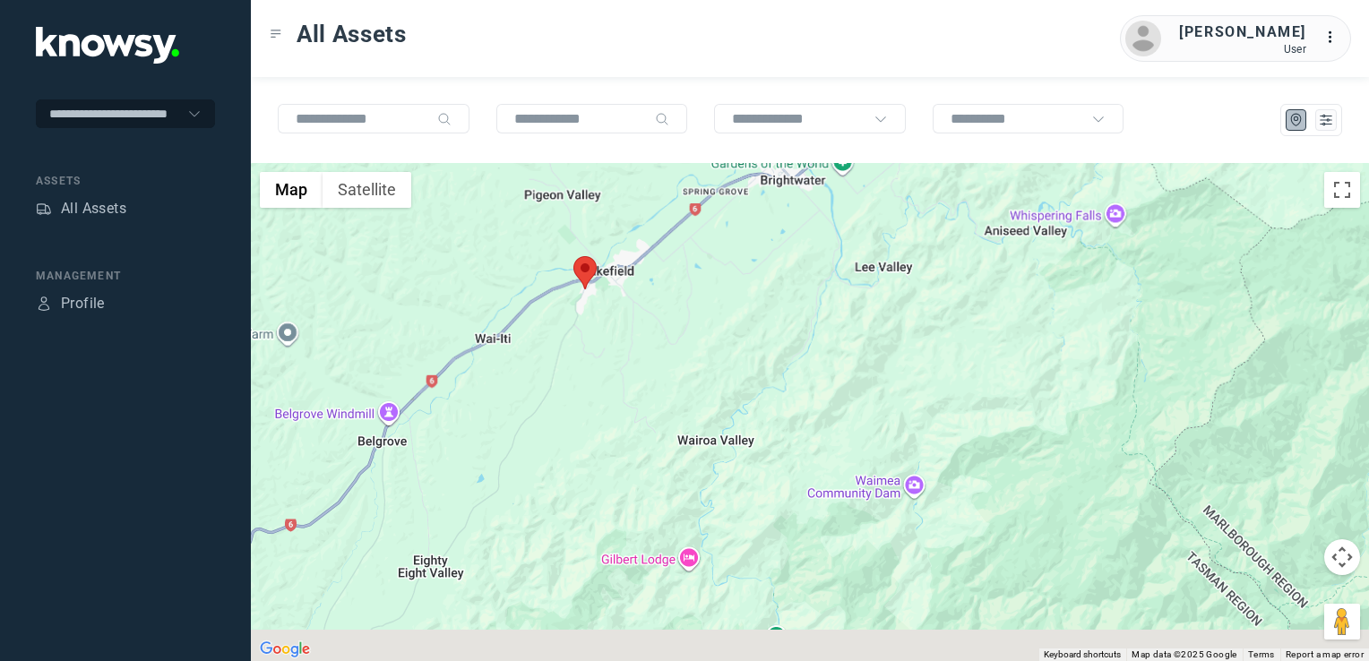
drag, startPoint x: 685, startPoint y: 353, endPoint x: 753, endPoint y: 271, distance: 106.9
click at [748, 274] on div at bounding box center [810, 412] width 1118 height 498
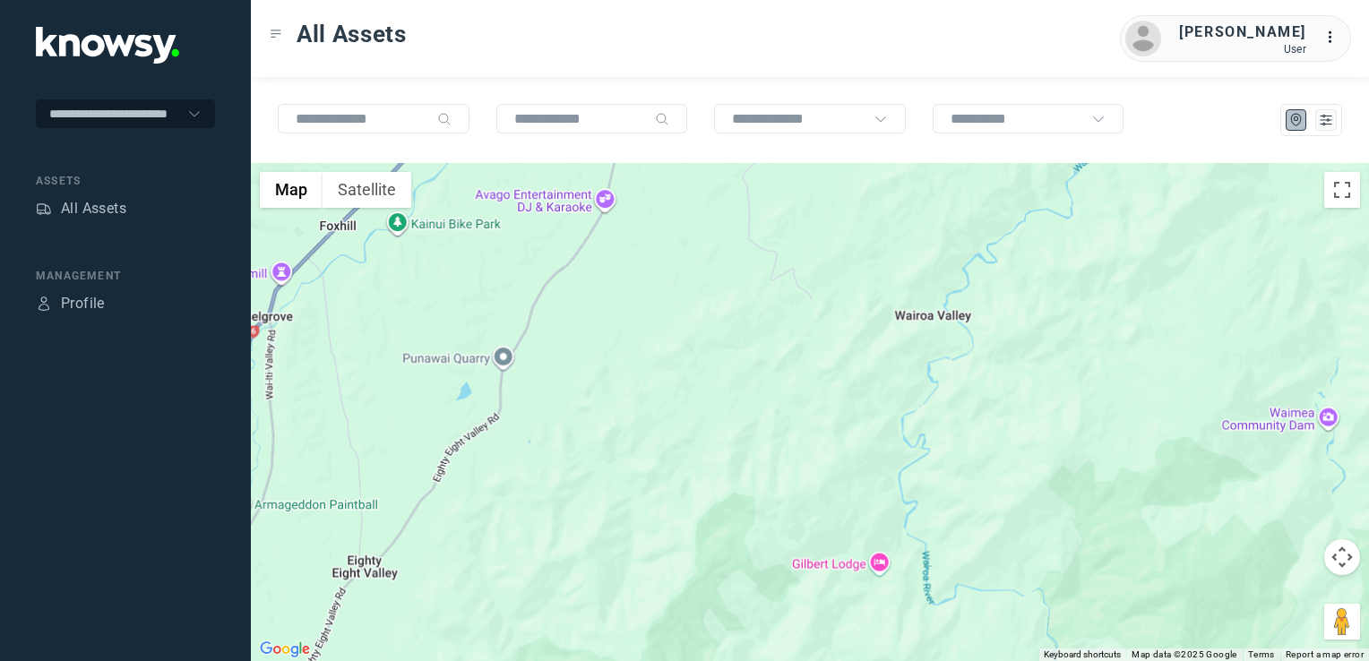
drag, startPoint x: 635, startPoint y: 245, endPoint x: 649, endPoint y: 341, distance: 96.8
click at [647, 341] on div at bounding box center [810, 412] width 1118 height 498
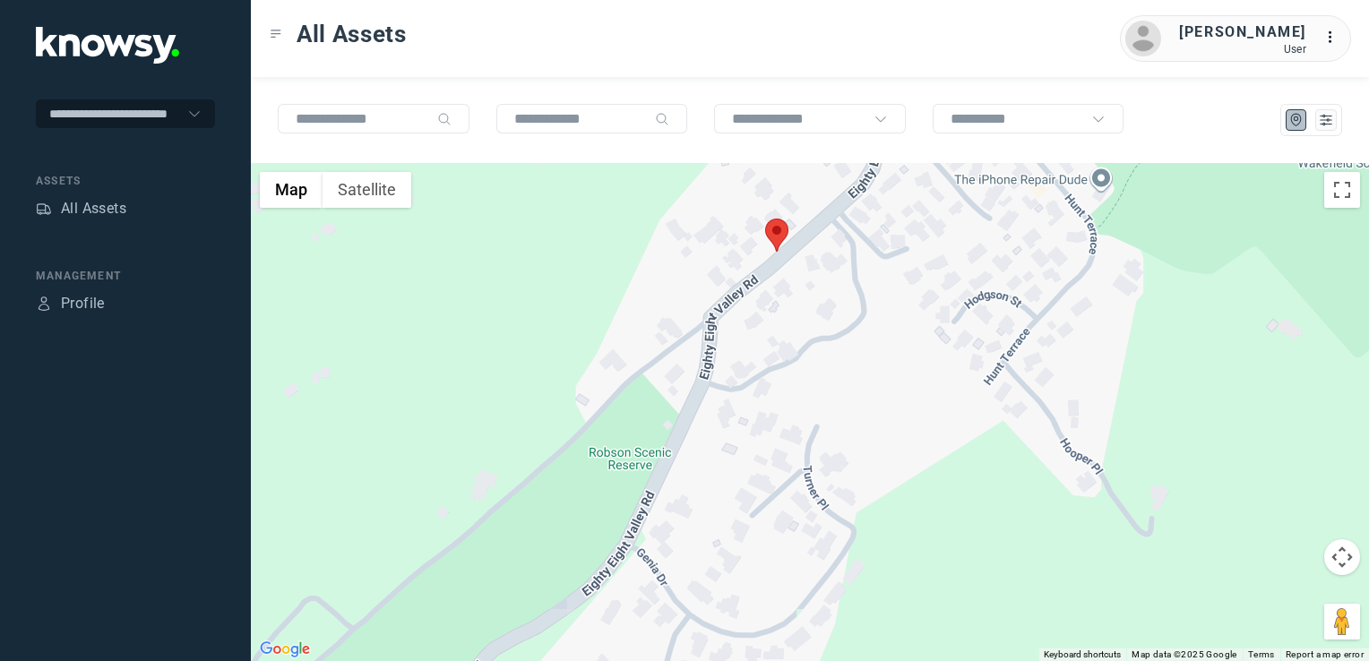
click at [781, 223] on img at bounding box center [776, 235] width 23 height 33
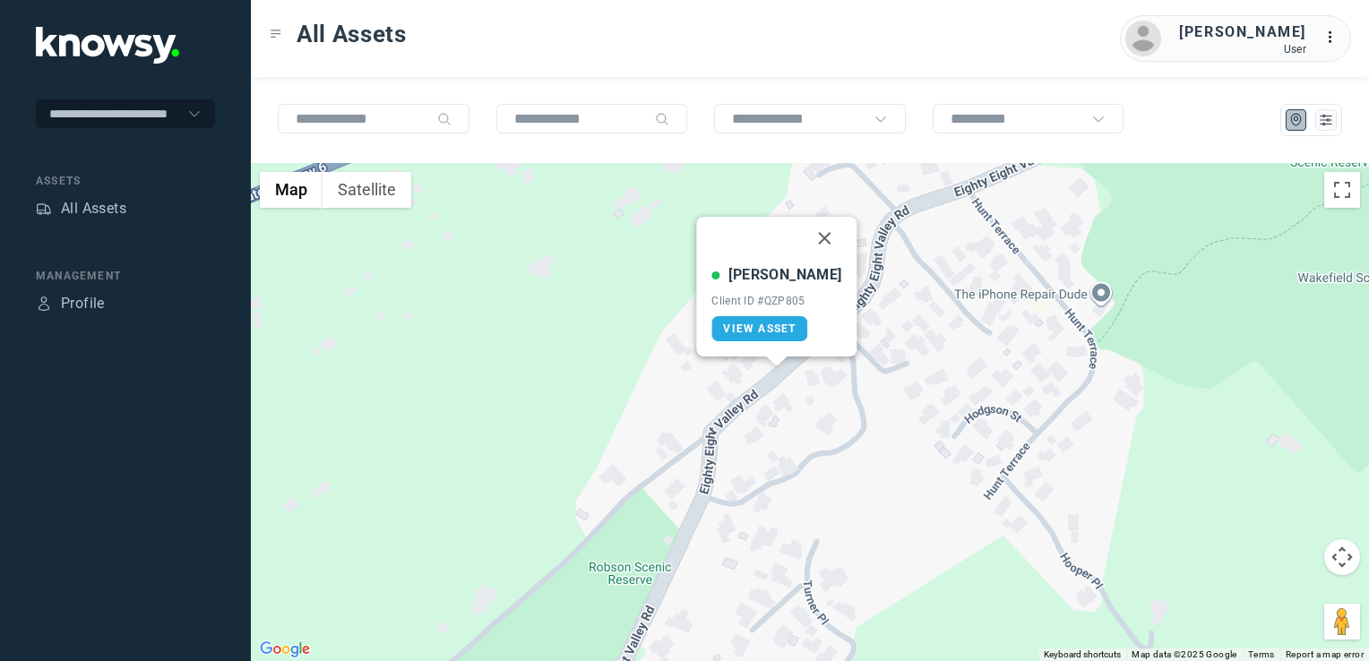
click at [813, 233] on button "Close" at bounding box center [825, 238] width 43 height 43
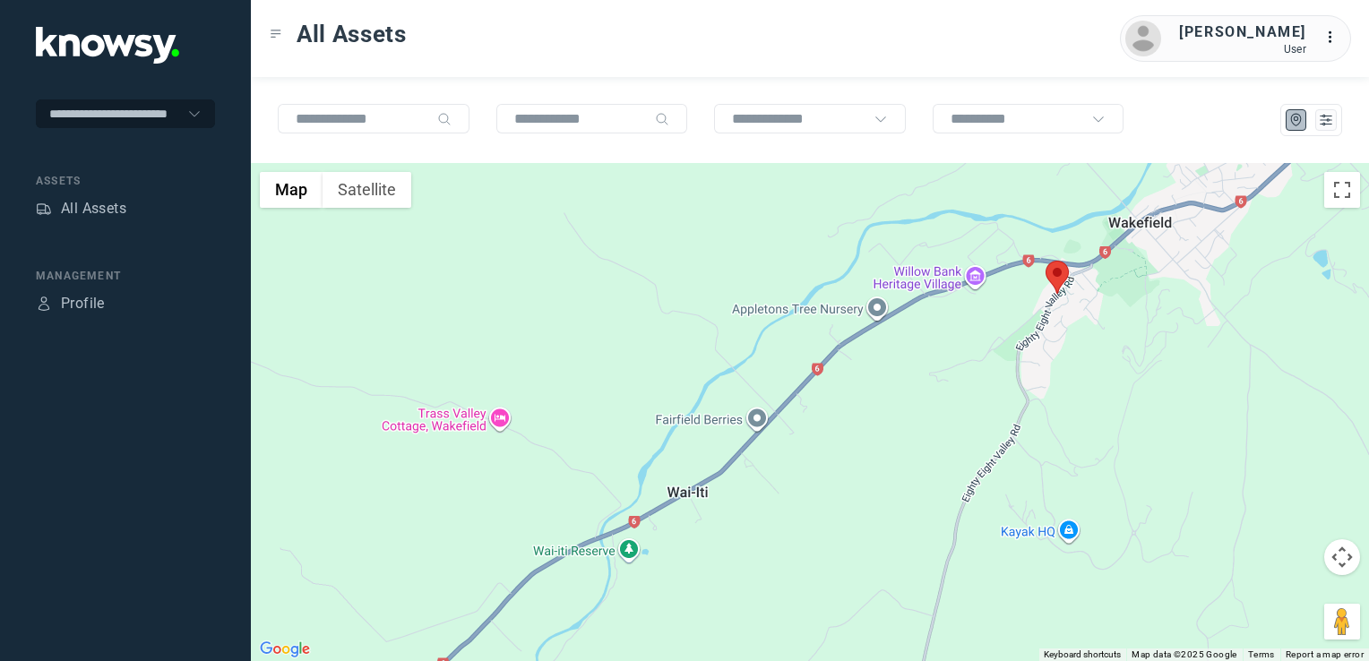
click at [1023, 340] on div "To navigate, press the arrow keys." at bounding box center [810, 412] width 1118 height 498
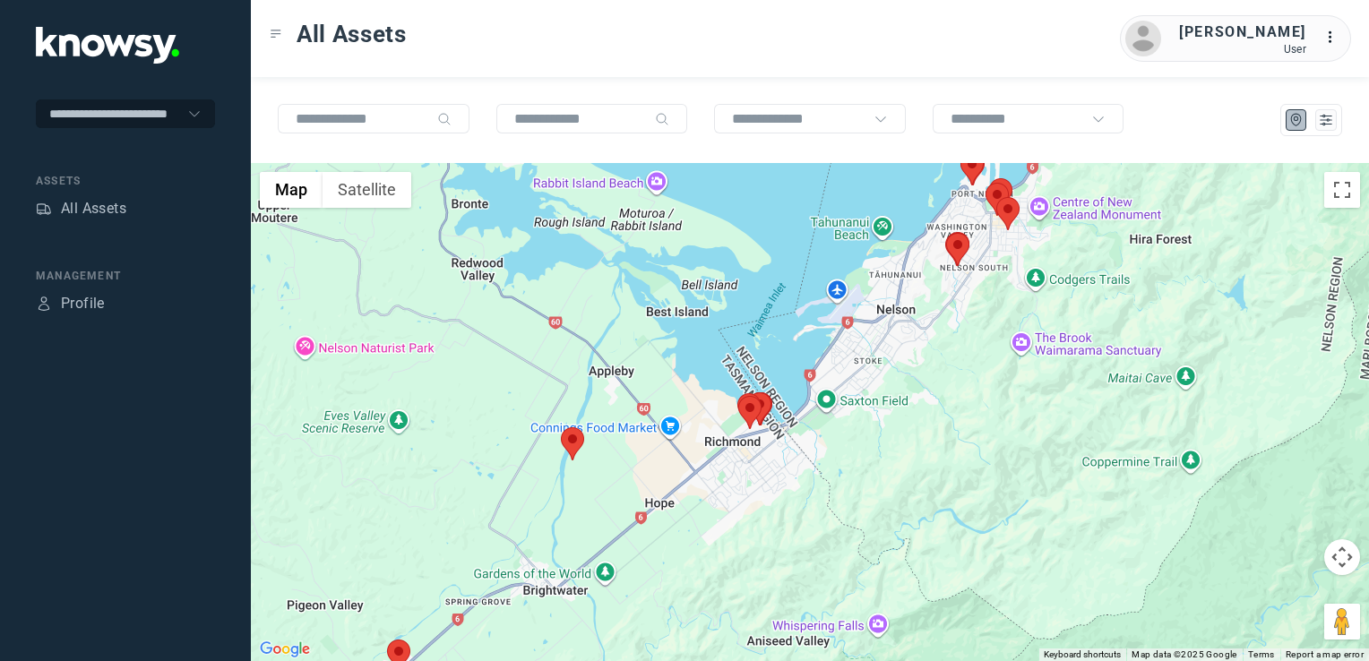
click at [961, 253] on img at bounding box center [957, 249] width 23 height 33
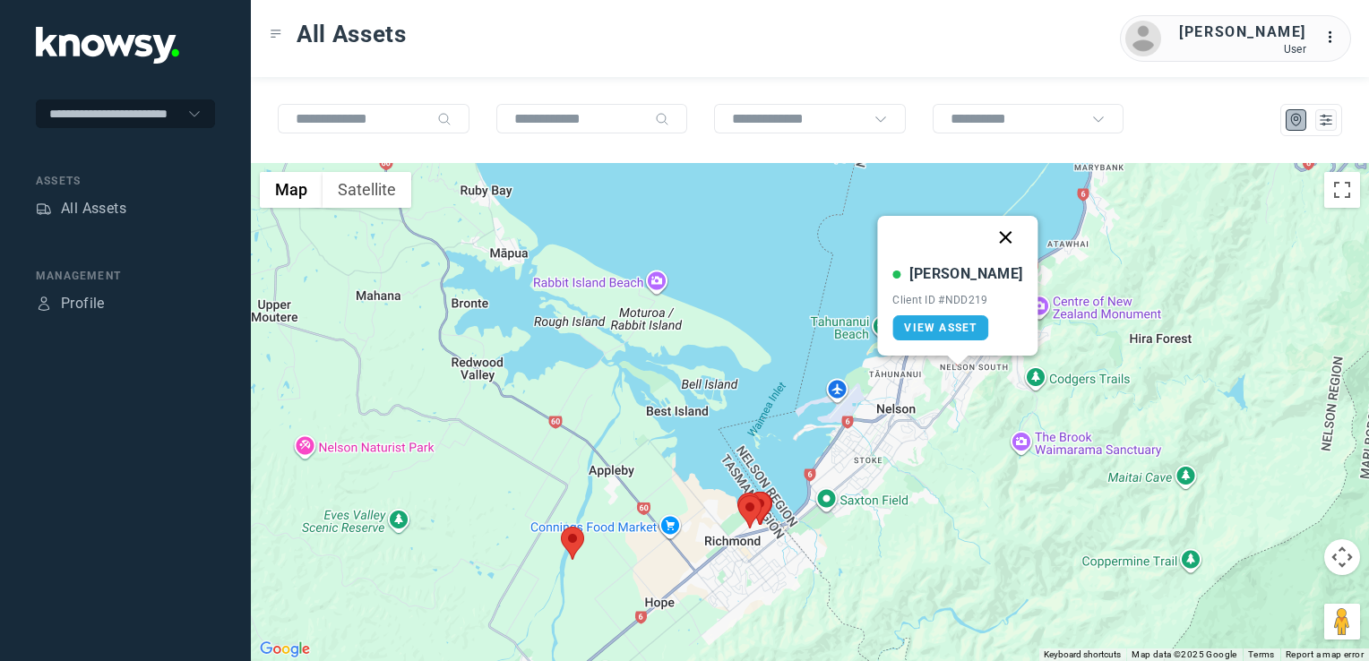
click at [985, 241] on button "Close" at bounding box center [1005, 237] width 43 height 43
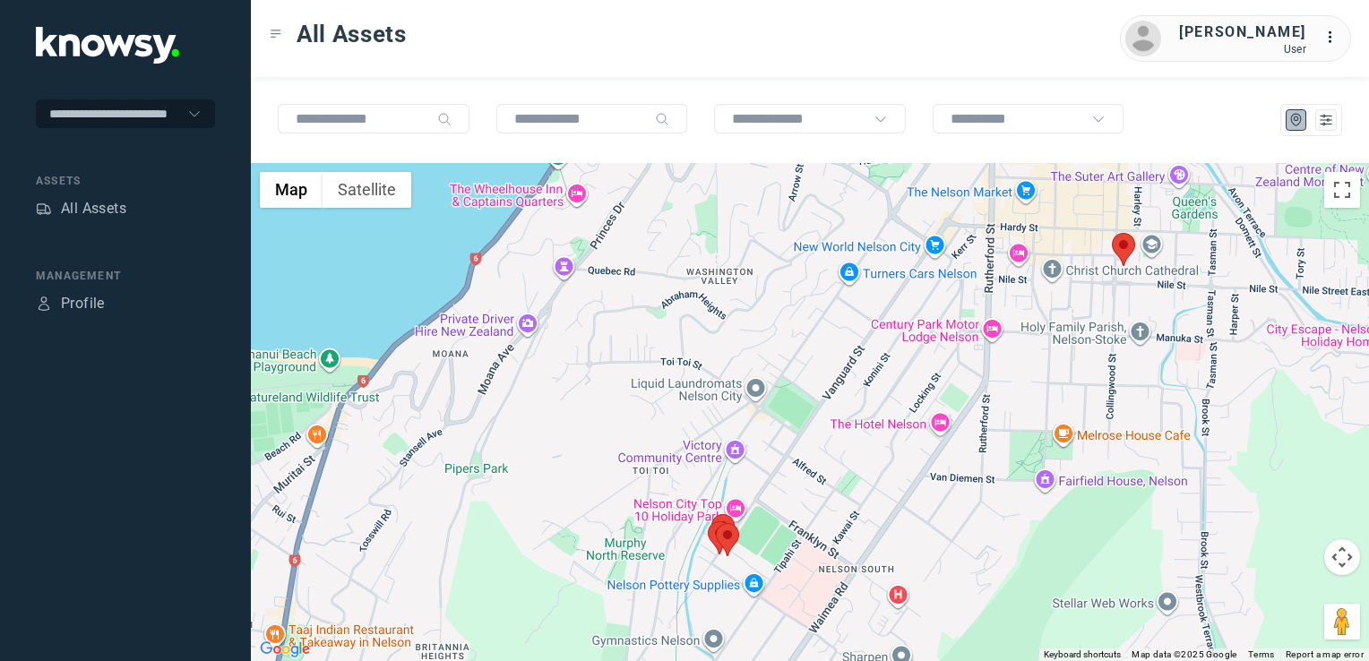
drag, startPoint x: 985, startPoint y: 419, endPoint x: 979, endPoint y: 432, distance: 14.0
click at [979, 431] on div "To navigate, press the arrow keys." at bounding box center [810, 412] width 1118 height 498
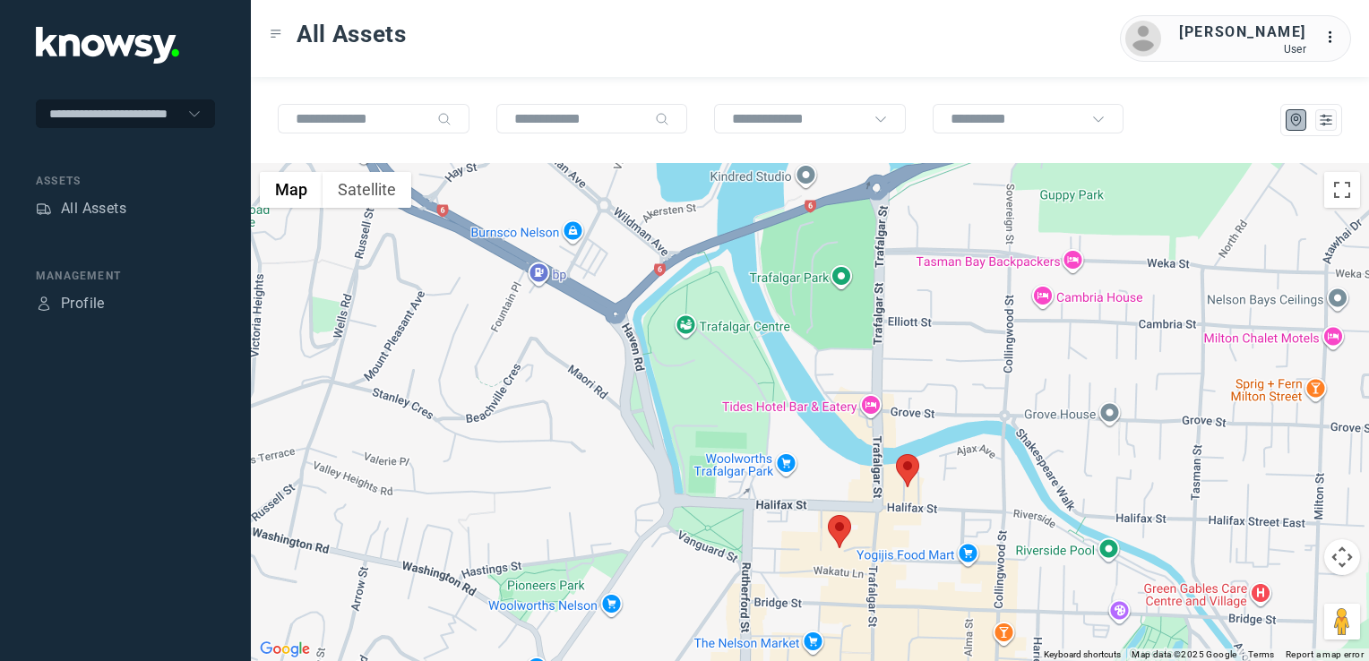
click at [846, 529] on img at bounding box center [839, 531] width 23 height 33
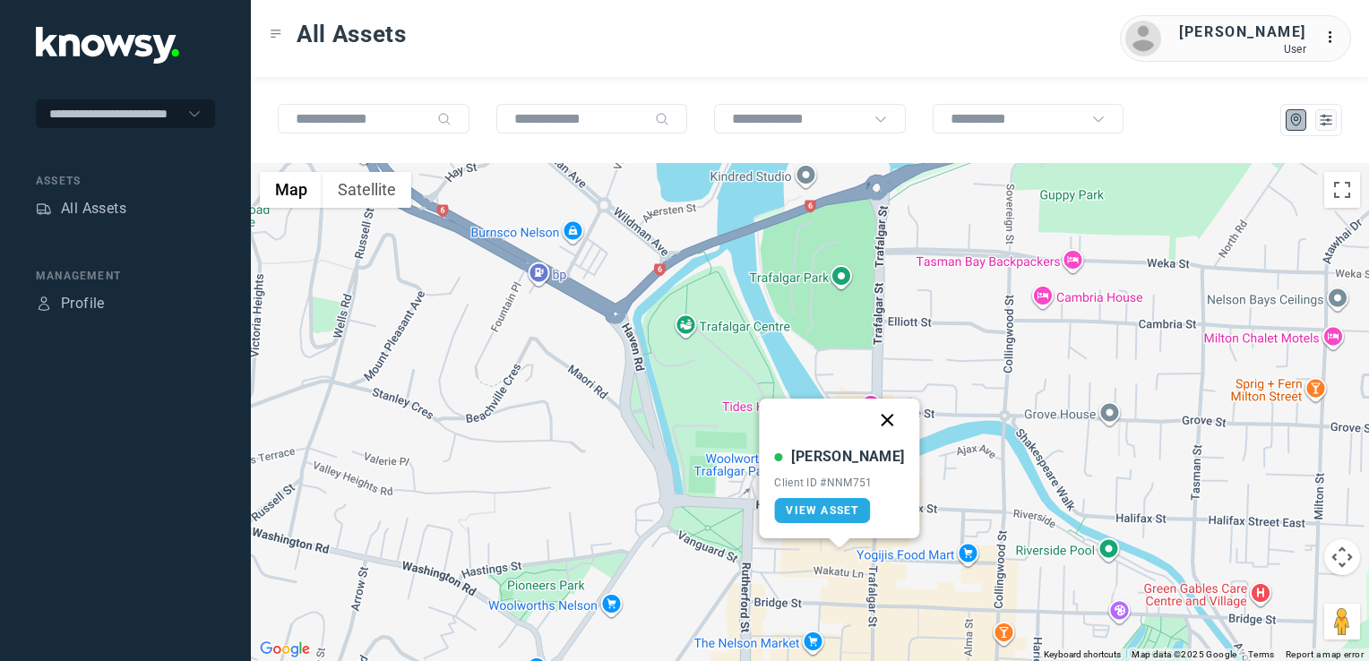
click at [870, 414] on button "Close" at bounding box center [887, 420] width 43 height 43
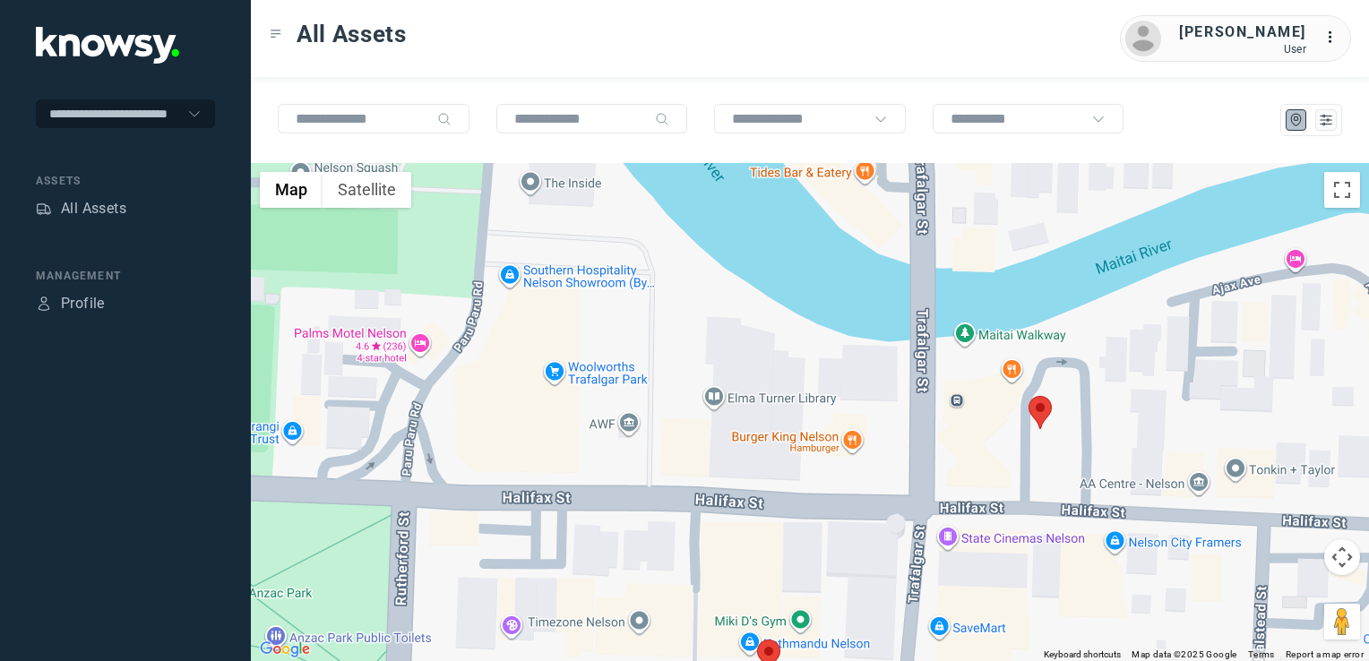
drag, startPoint x: 823, startPoint y: 542, endPoint x: 818, endPoint y: 413, distance: 129.1
click at [818, 417] on div "To navigate, press the arrow keys." at bounding box center [810, 412] width 1118 height 498
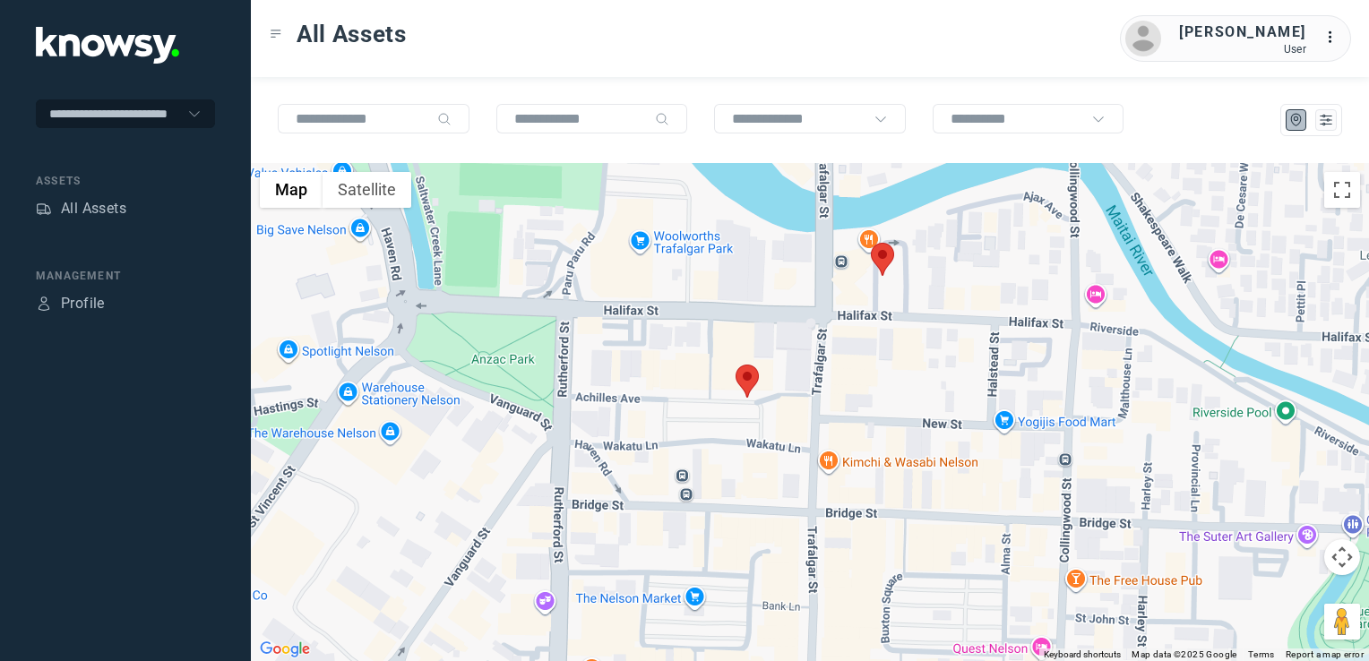
click at [888, 271] on img at bounding box center [882, 259] width 23 height 33
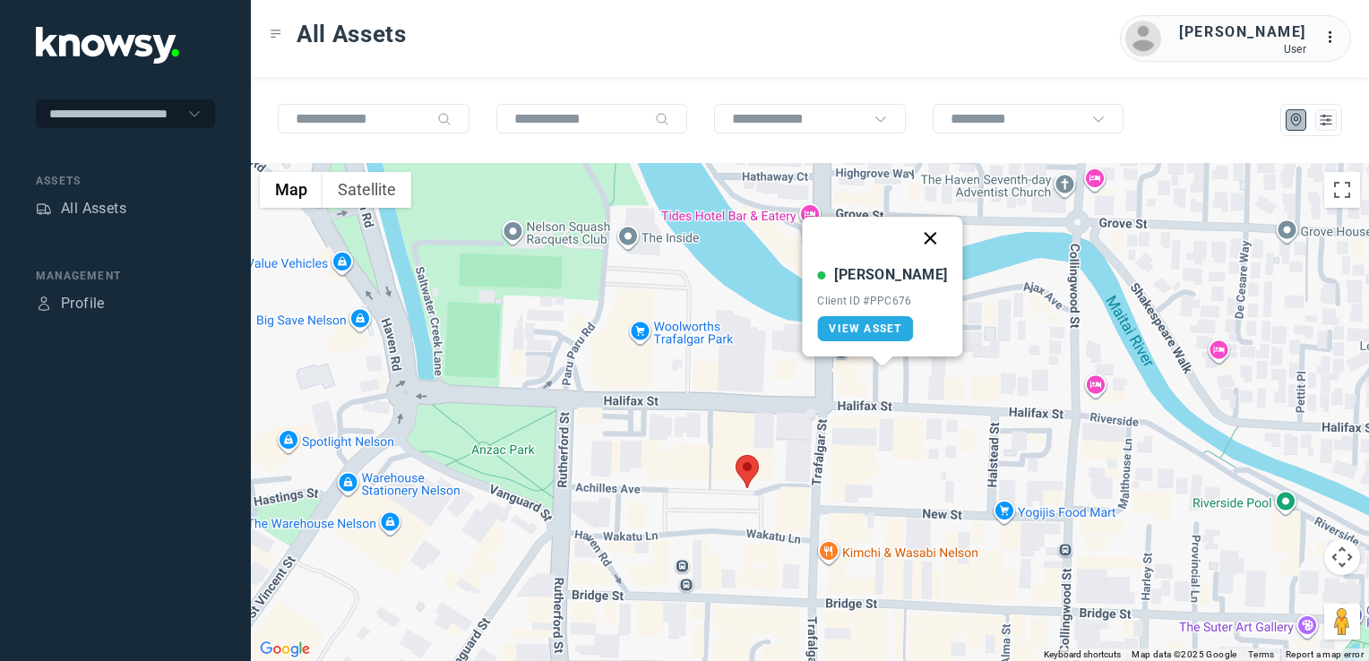
drag, startPoint x: 909, startPoint y: 235, endPoint x: 901, endPoint y: 279, distance: 45.5
click at [909, 237] on button "Close" at bounding box center [930, 238] width 43 height 43
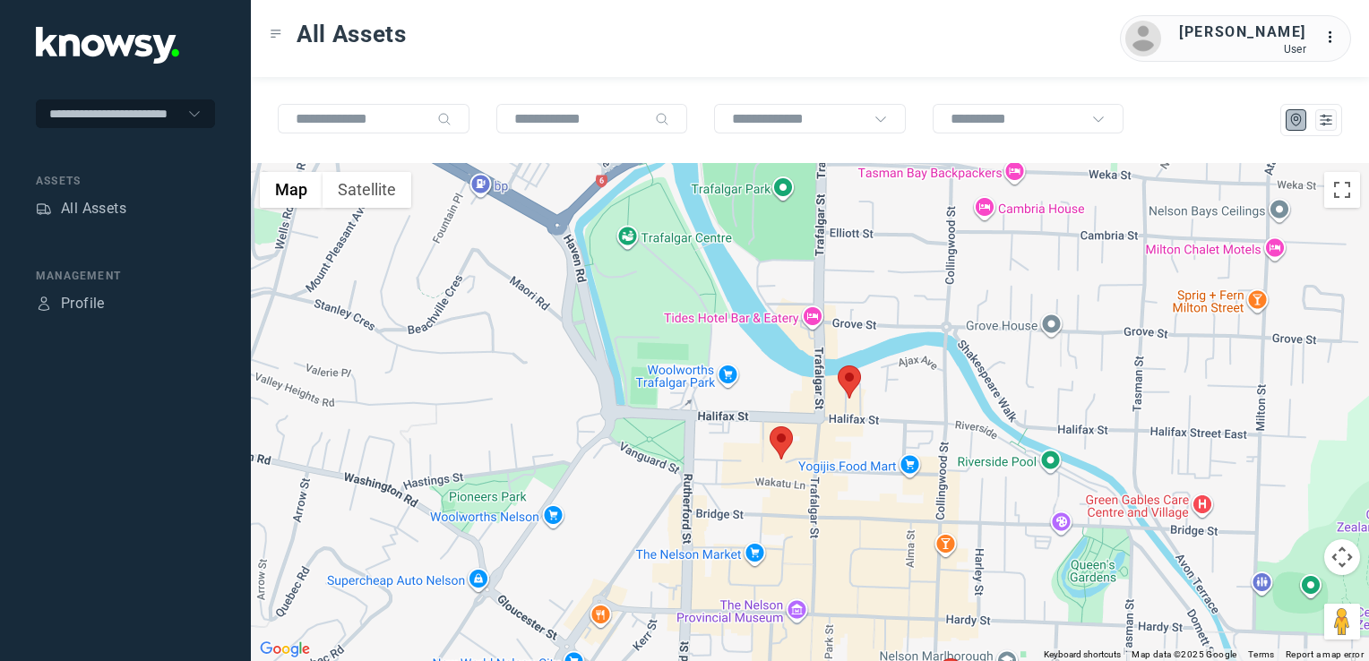
drag, startPoint x: 781, startPoint y: 495, endPoint x: 774, endPoint y: 417, distance: 79.2
click at [773, 434] on div "To navigate, press the arrow keys." at bounding box center [810, 412] width 1118 height 498
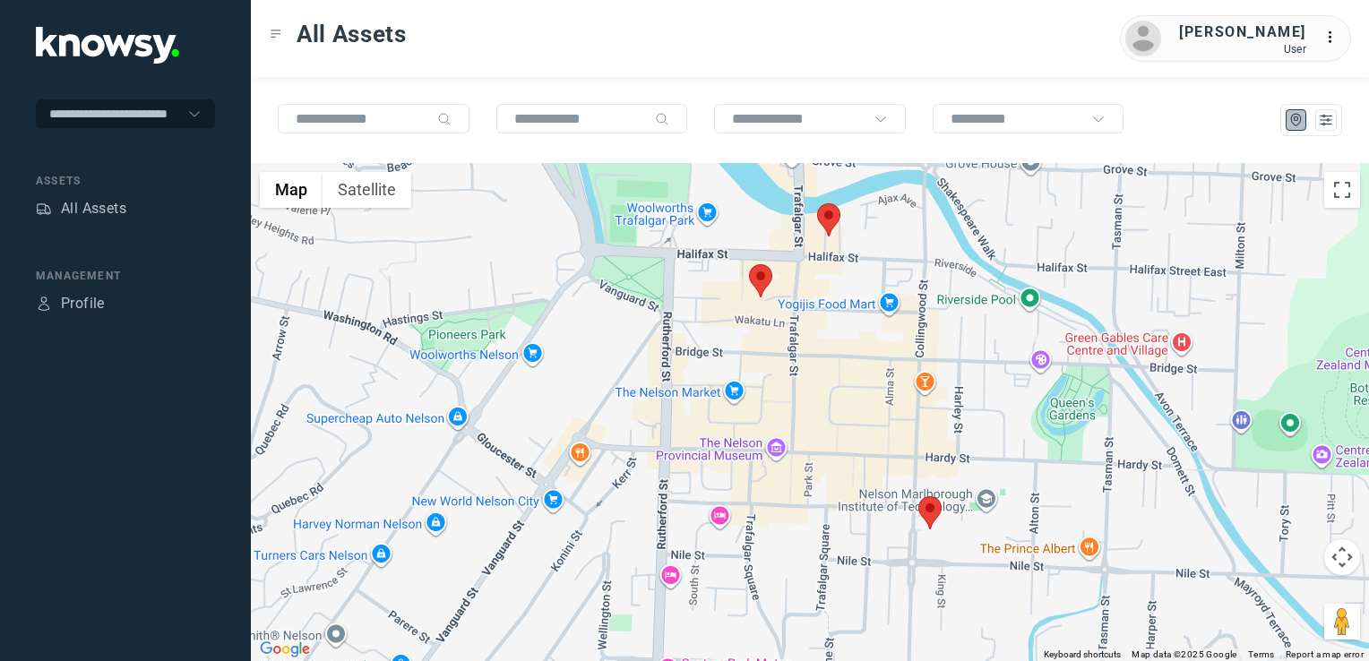
drag, startPoint x: 774, startPoint y: 434, endPoint x: 790, endPoint y: 426, distance: 17.6
click at [778, 419] on div at bounding box center [810, 412] width 1118 height 498
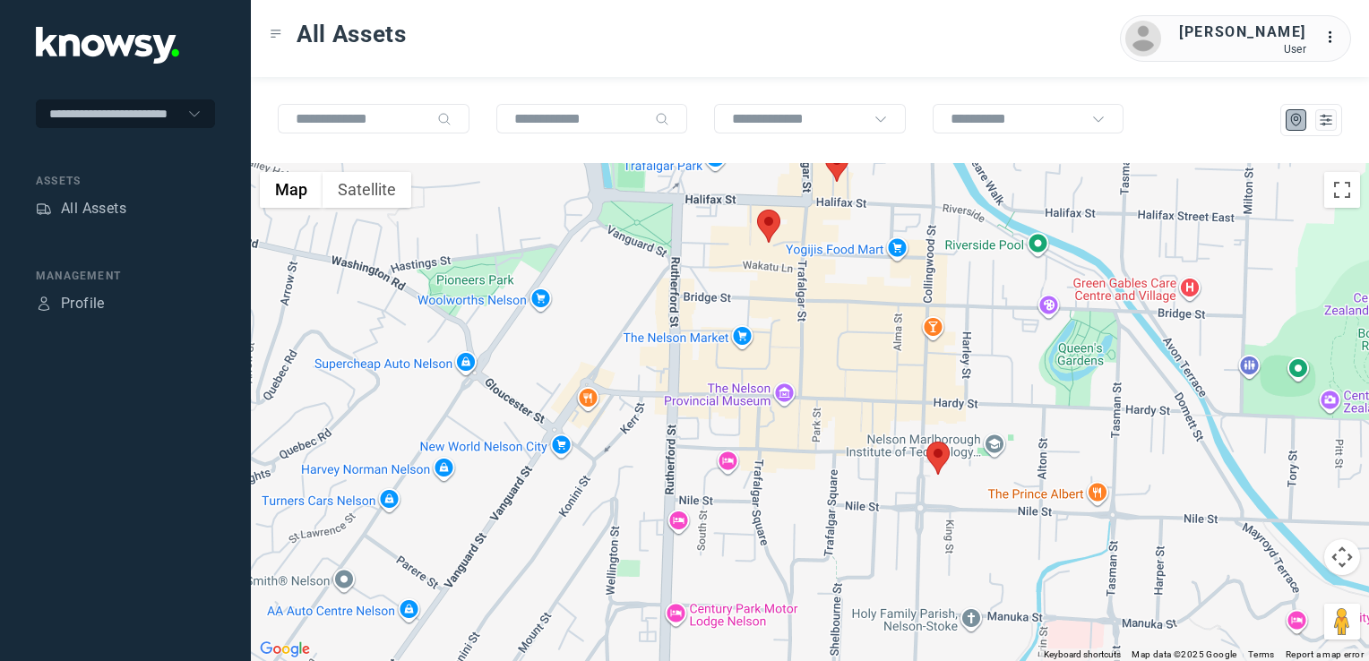
click at [946, 460] on img at bounding box center [937, 458] width 23 height 33
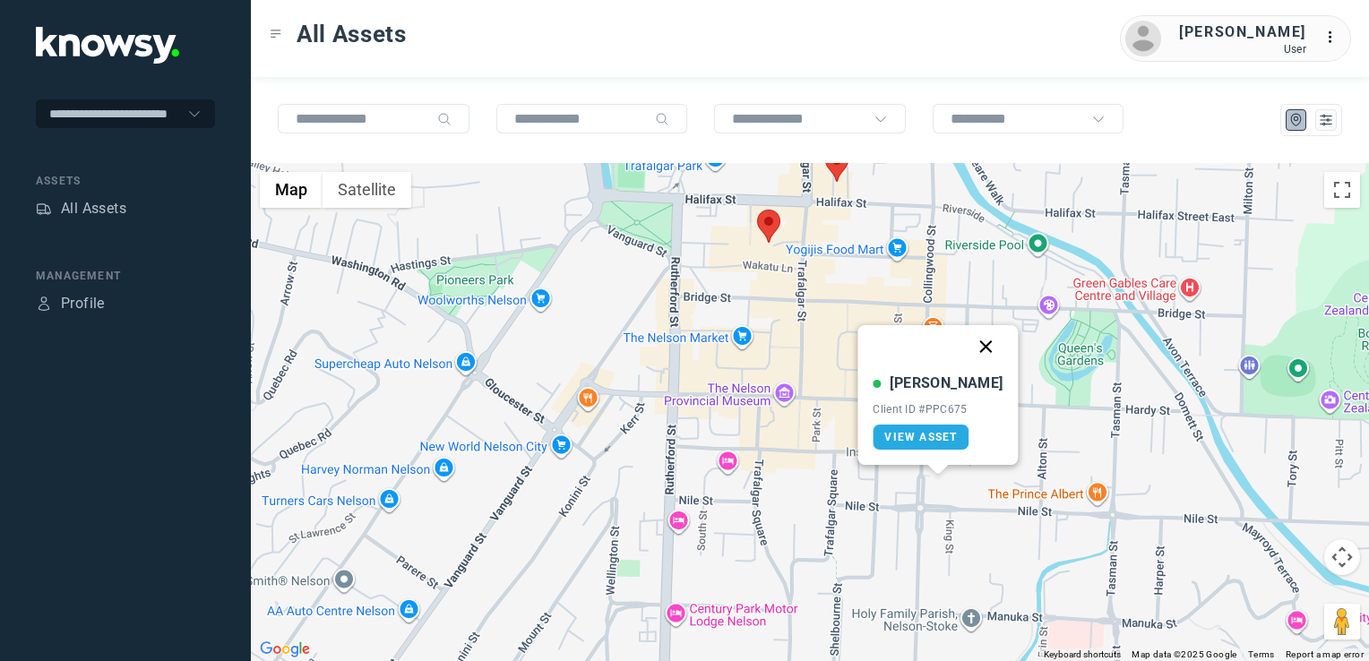
drag, startPoint x: 962, startPoint y: 349, endPoint x: 853, endPoint y: 373, distance: 111.7
click at [965, 349] on button "Close" at bounding box center [986, 346] width 43 height 43
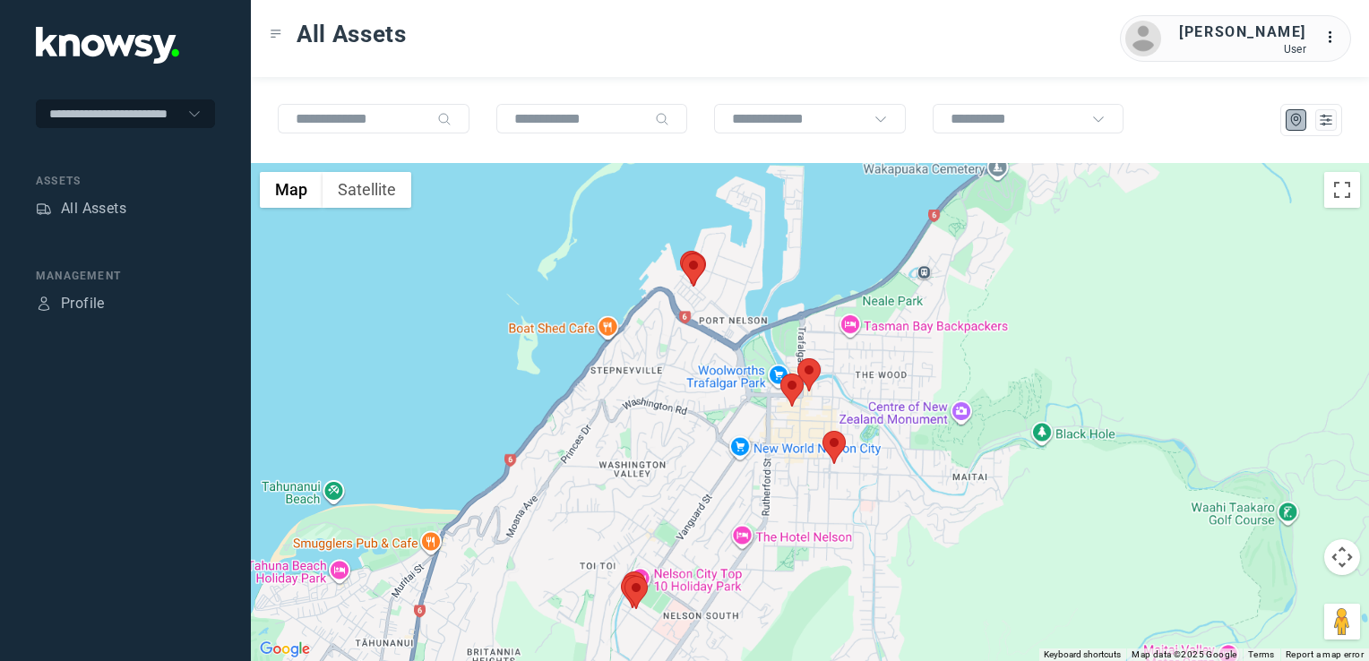
drag, startPoint x: 681, startPoint y: 346, endPoint x: 730, endPoint y: 292, distance: 72.9
click at [731, 302] on div at bounding box center [810, 412] width 1118 height 498
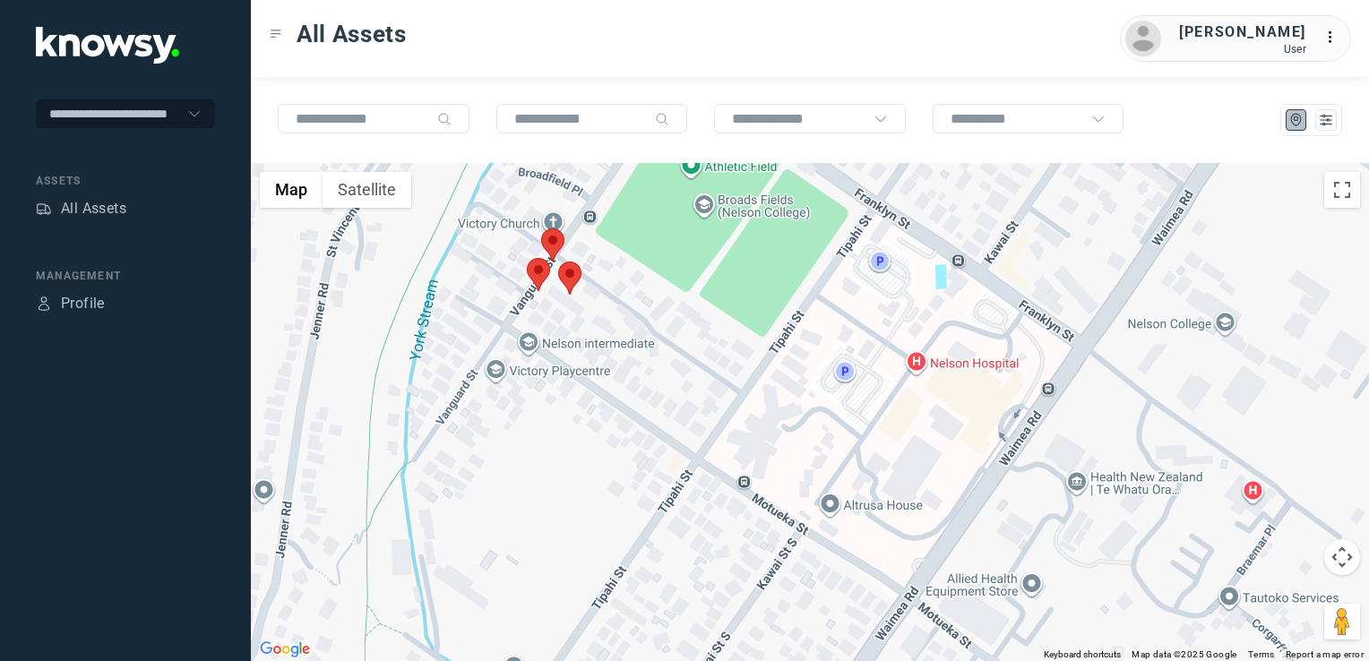
click at [537, 271] on img at bounding box center [538, 274] width 23 height 33
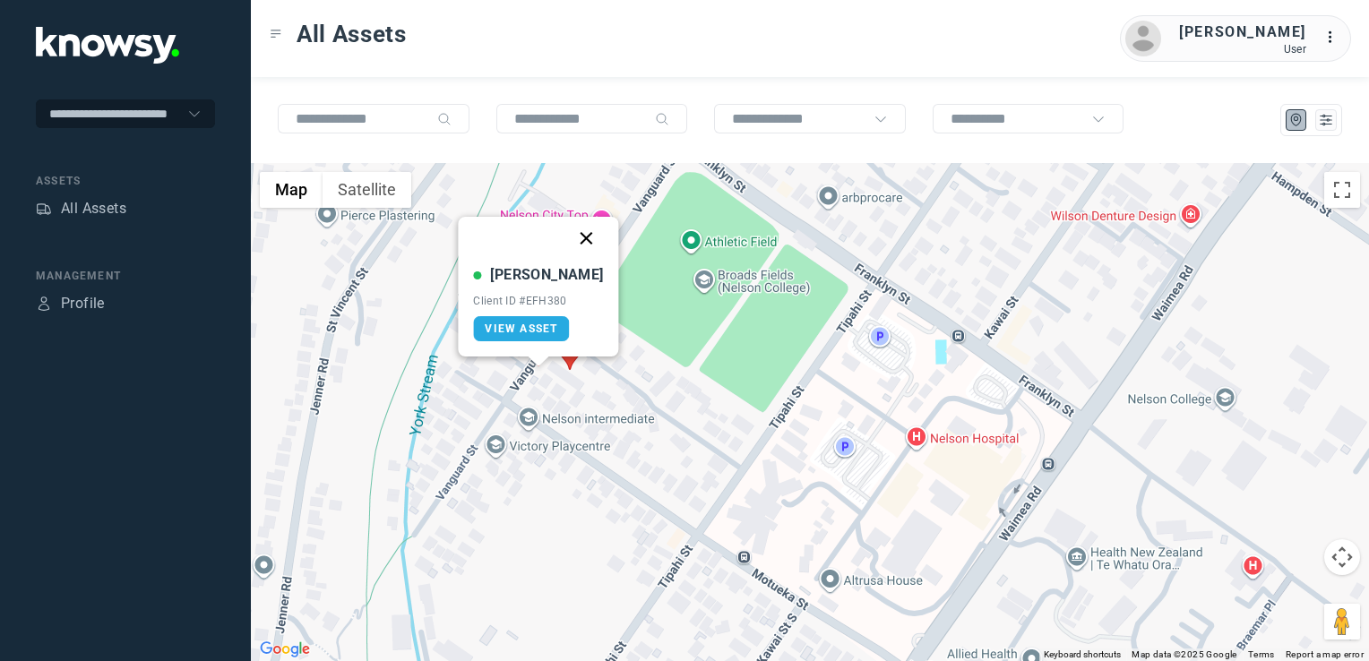
click at [573, 238] on button "Close" at bounding box center [586, 238] width 43 height 43
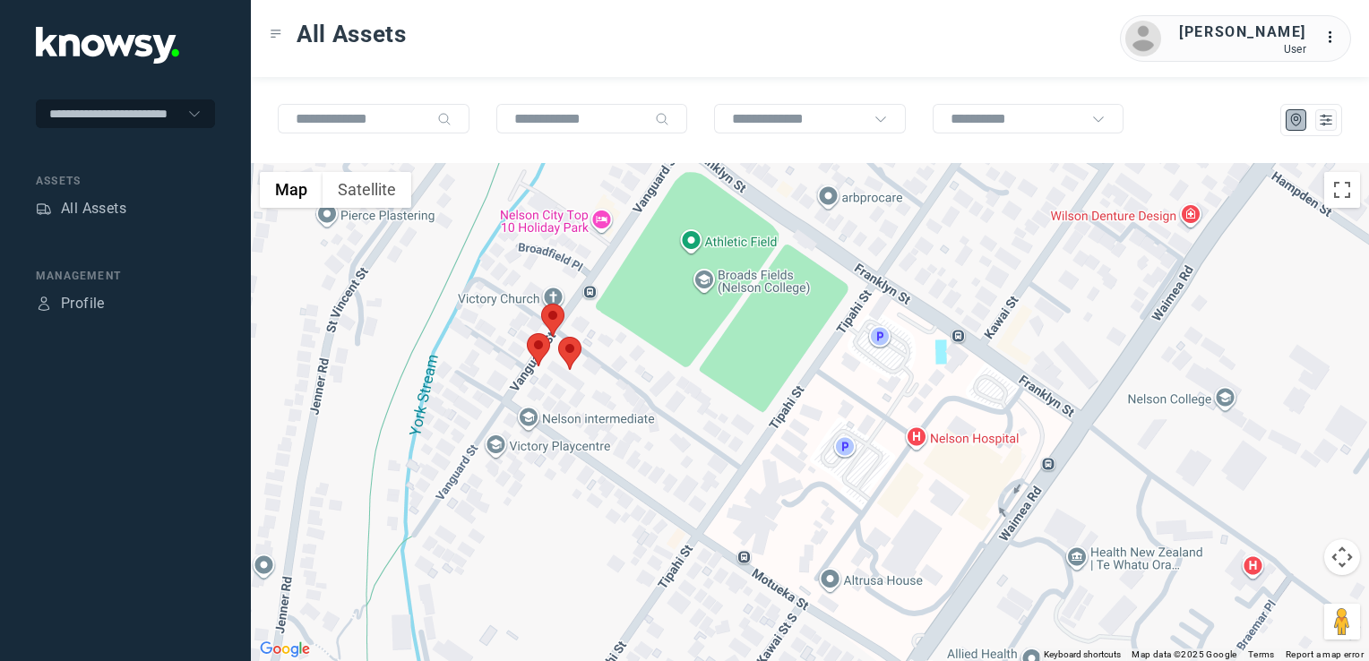
click at [559, 311] on img at bounding box center [552, 320] width 23 height 33
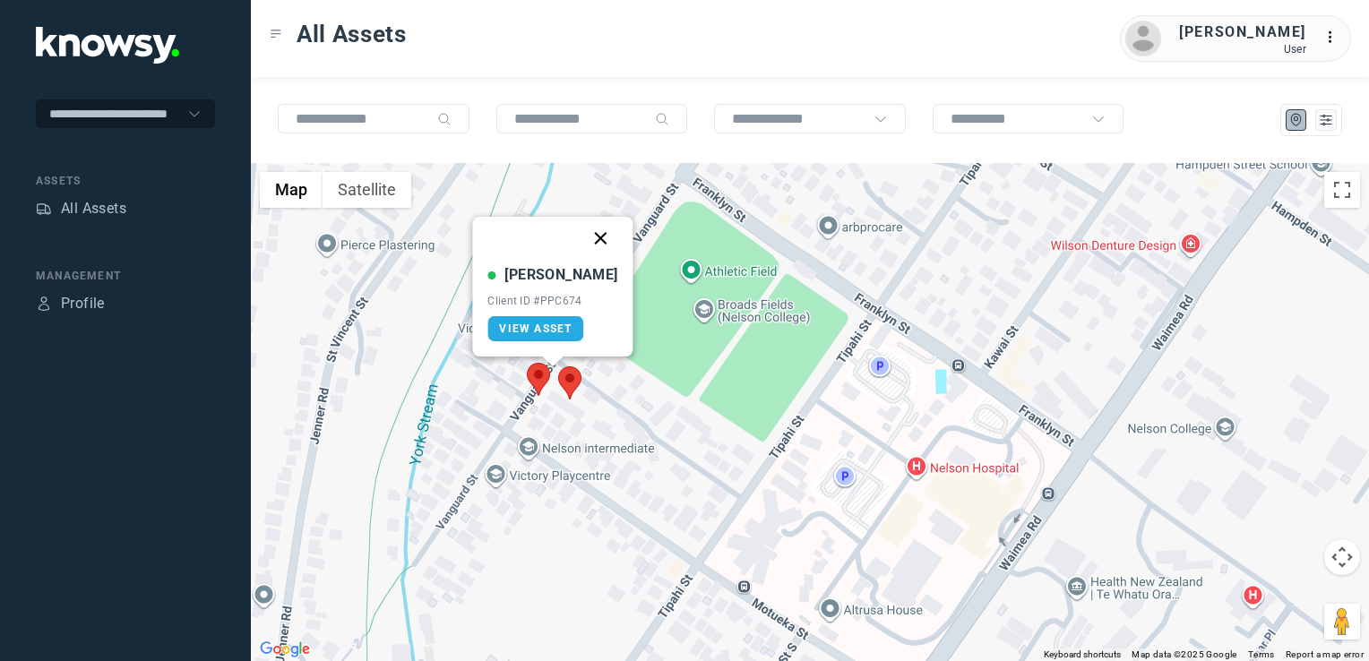
click at [580, 238] on button "Close" at bounding box center [601, 238] width 43 height 43
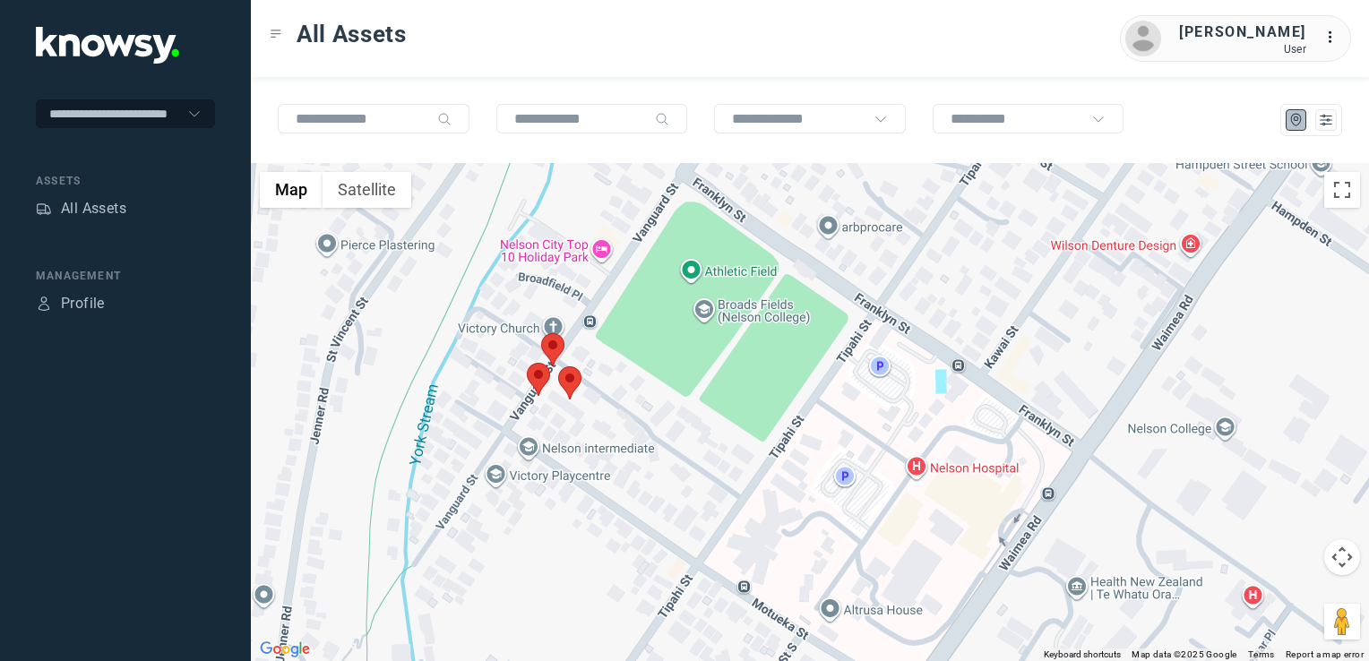
click at [570, 383] on img at bounding box center [569, 382] width 23 height 33
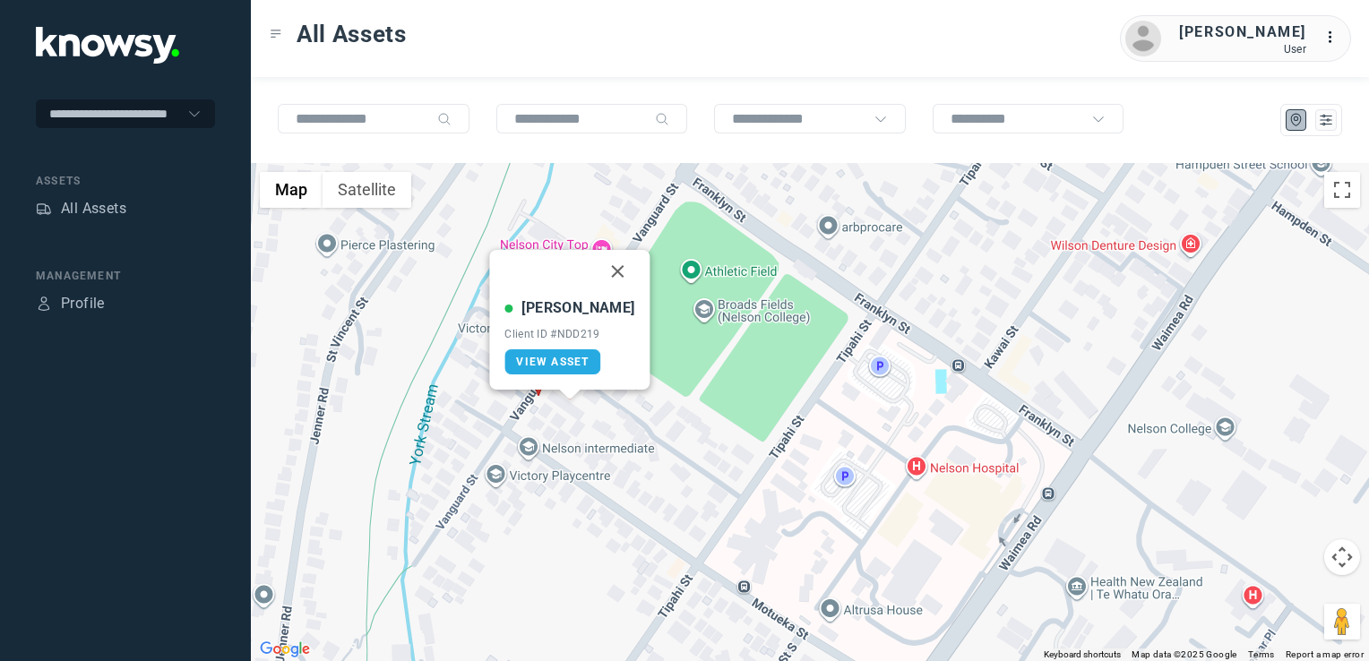
click at [597, 271] on button "Close" at bounding box center [618, 271] width 43 height 43
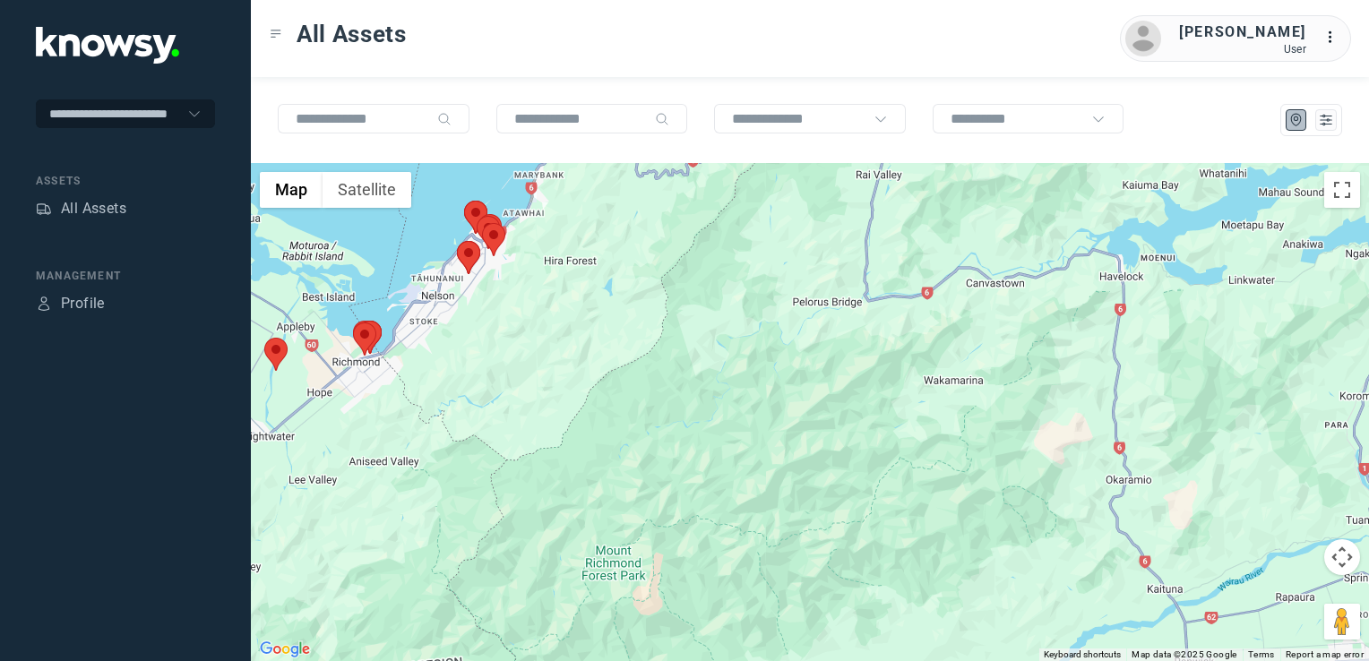
drag, startPoint x: 453, startPoint y: 418, endPoint x: 479, endPoint y: 396, distance: 34.3
click at [475, 398] on div "To navigate, press the arrow keys." at bounding box center [810, 412] width 1118 height 498
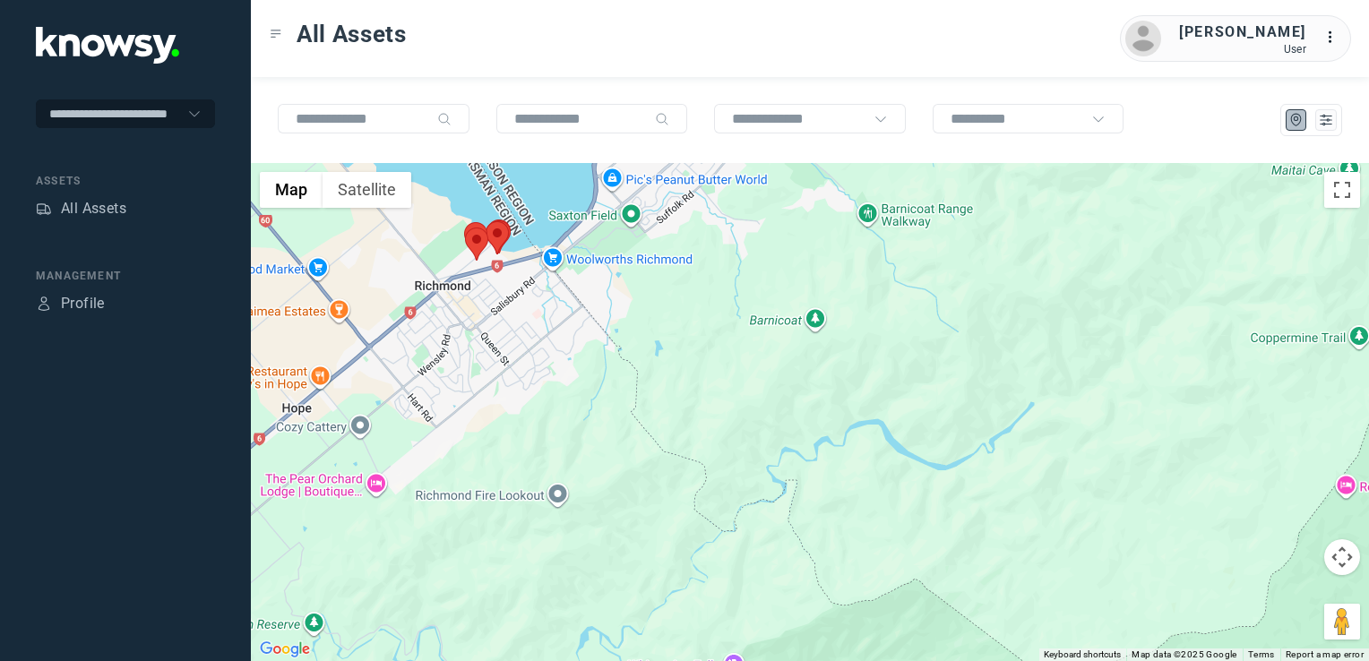
drag, startPoint x: 391, startPoint y: 334, endPoint x: 506, endPoint y: 341, distance: 115.8
click at [534, 346] on div at bounding box center [810, 412] width 1118 height 498
